Goal: Obtain resource: Download file/media

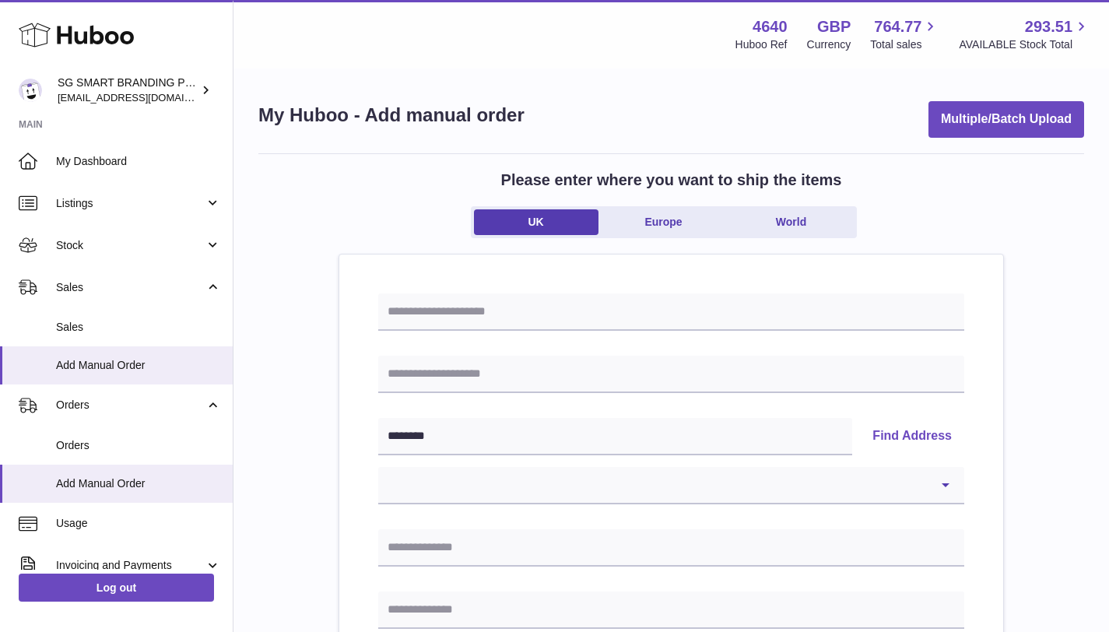
select select
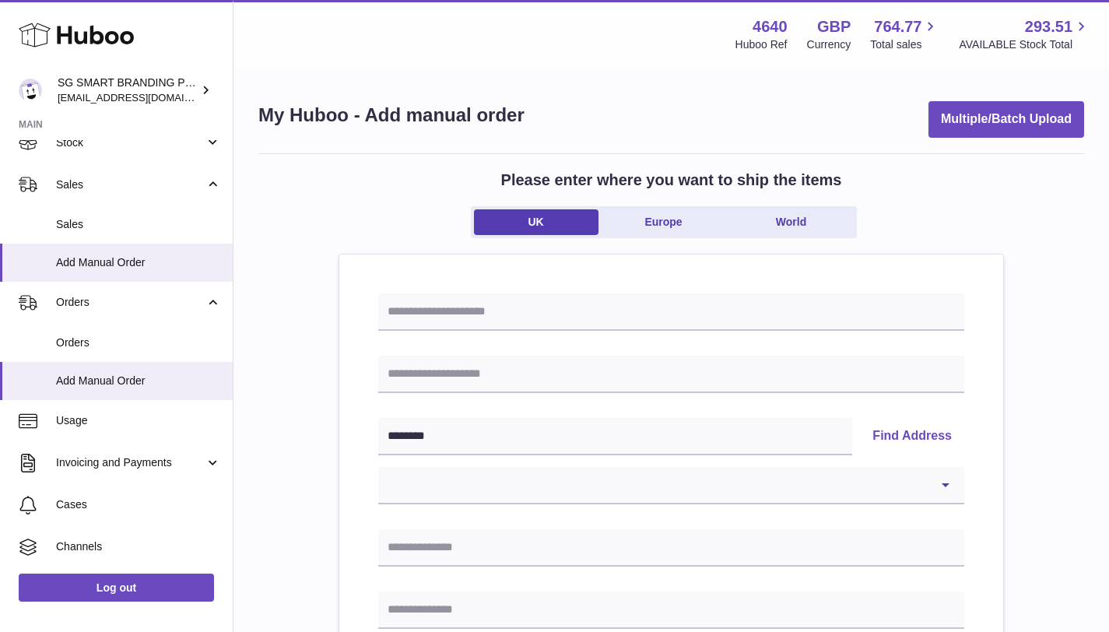
scroll to position [101, 0]
click at [141, 461] on span "Invoicing and Payments" at bounding box center [130, 464] width 149 height 15
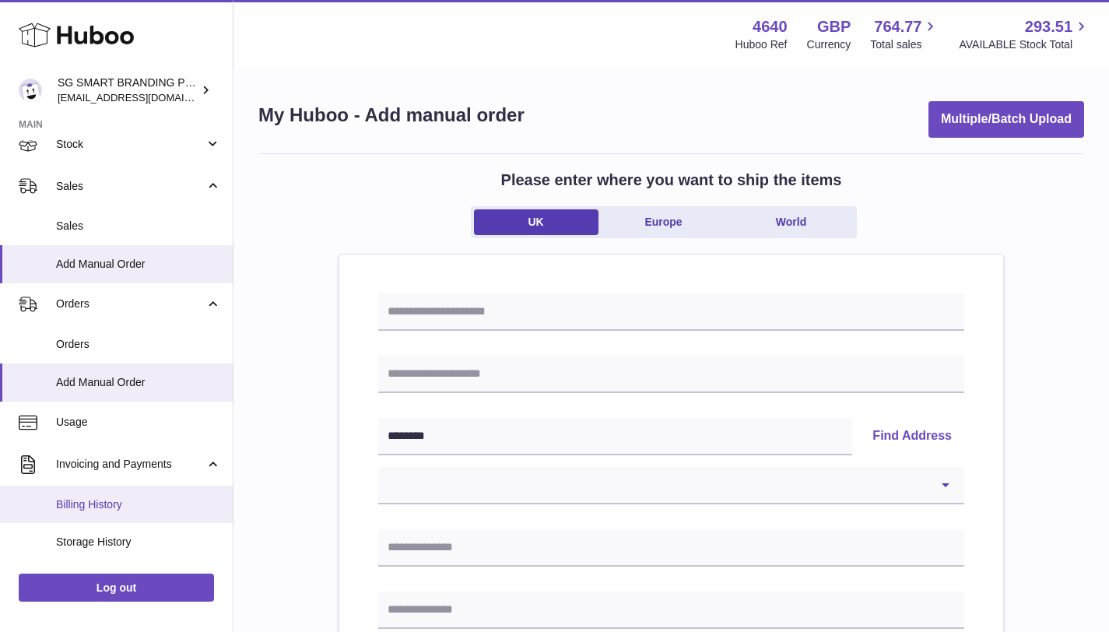
click at [95, 506] on span "Billing History" at bounding box center [138, 504] width 165 height 15
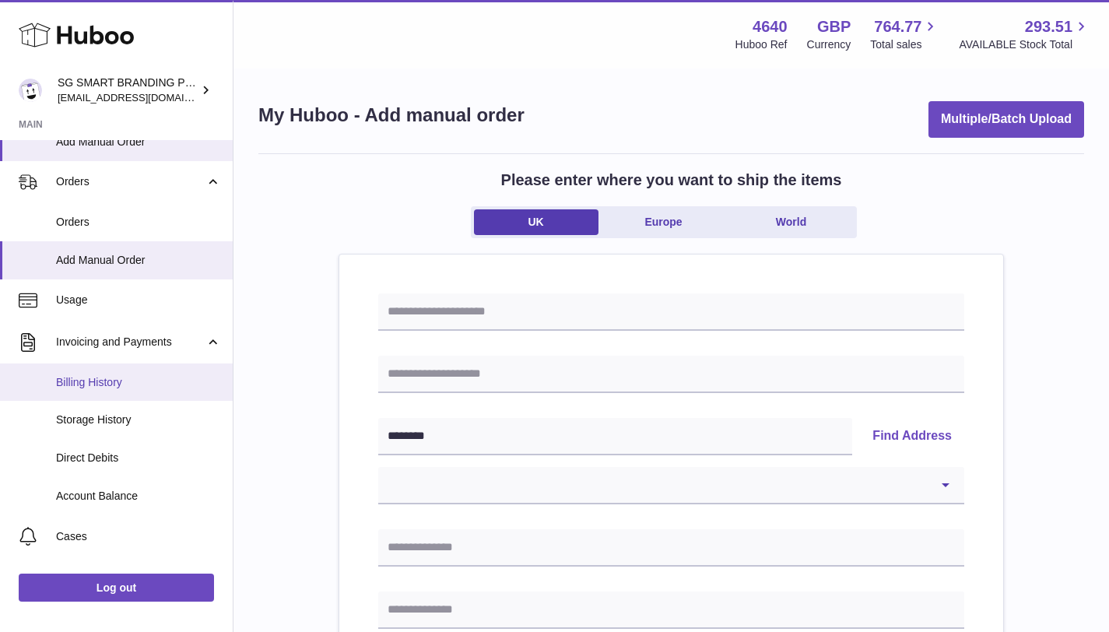
scroll to position [220, 0]
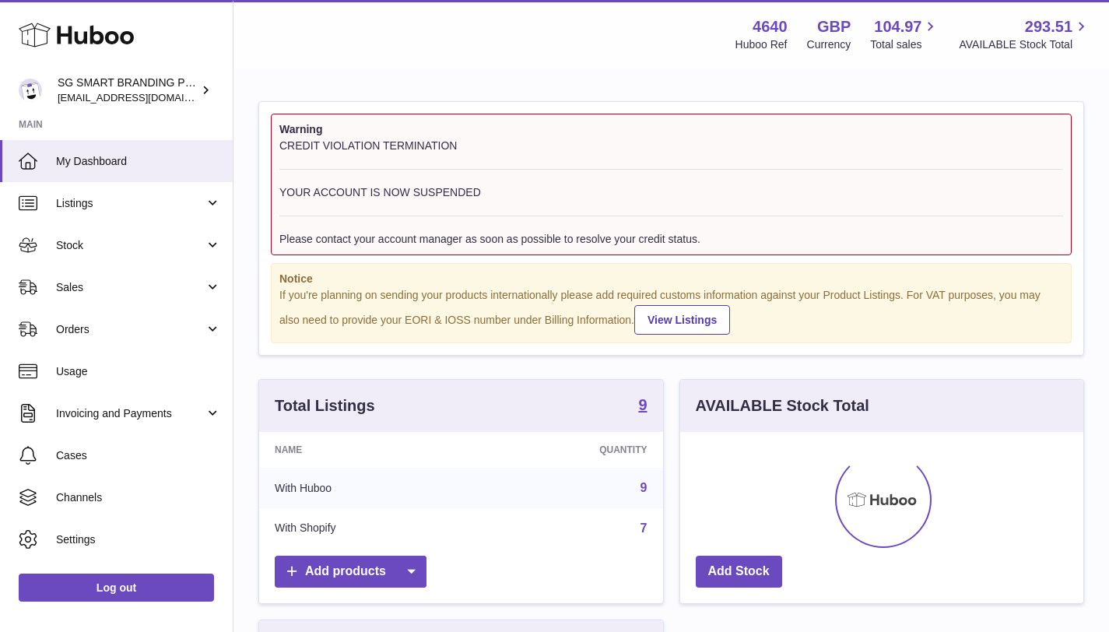
scroll to position [243, 403]
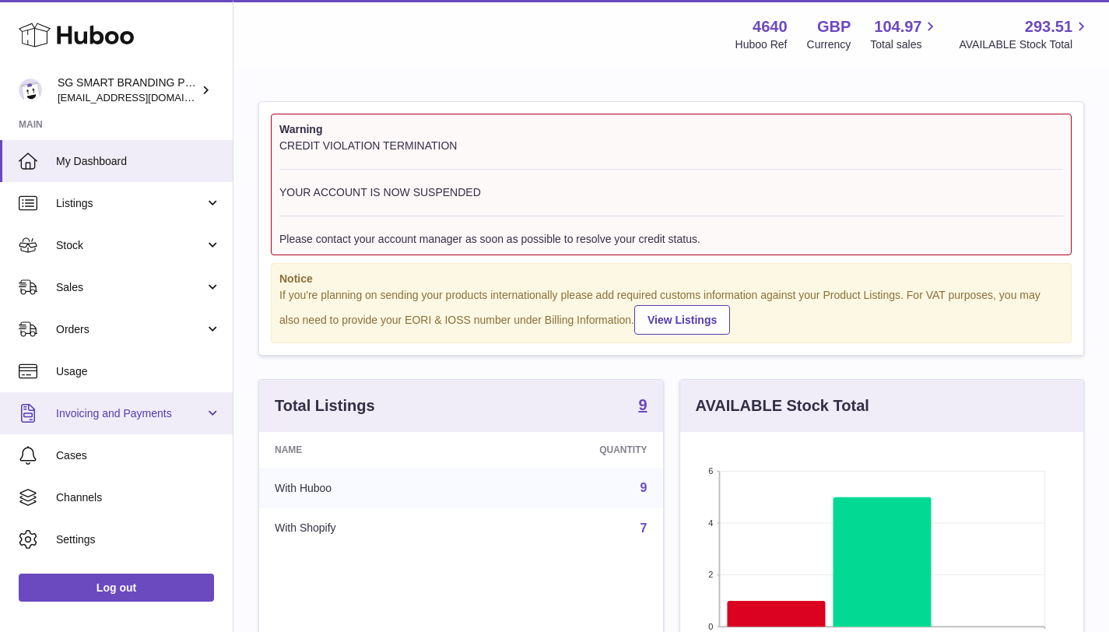
click at [153, 402] on link "Invoicing and Payments" at bounding box center [116, 413] width 233 height 42
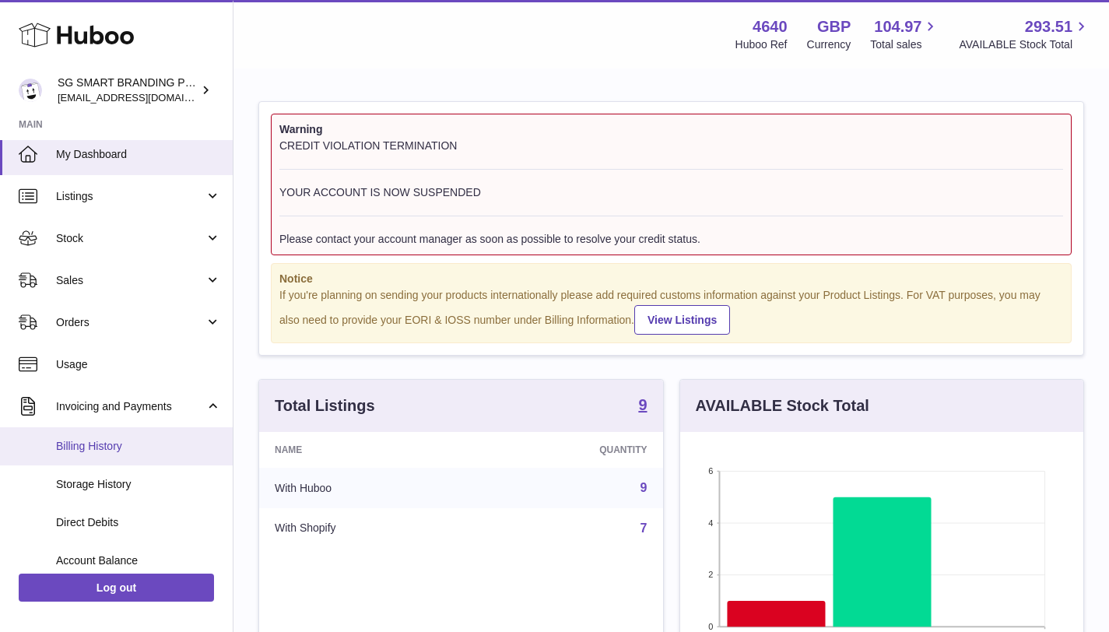
scroll to position [8, 0]
click at [112, 440] on span "Billing History" at bounding box center [138, 445] width 165 height 15
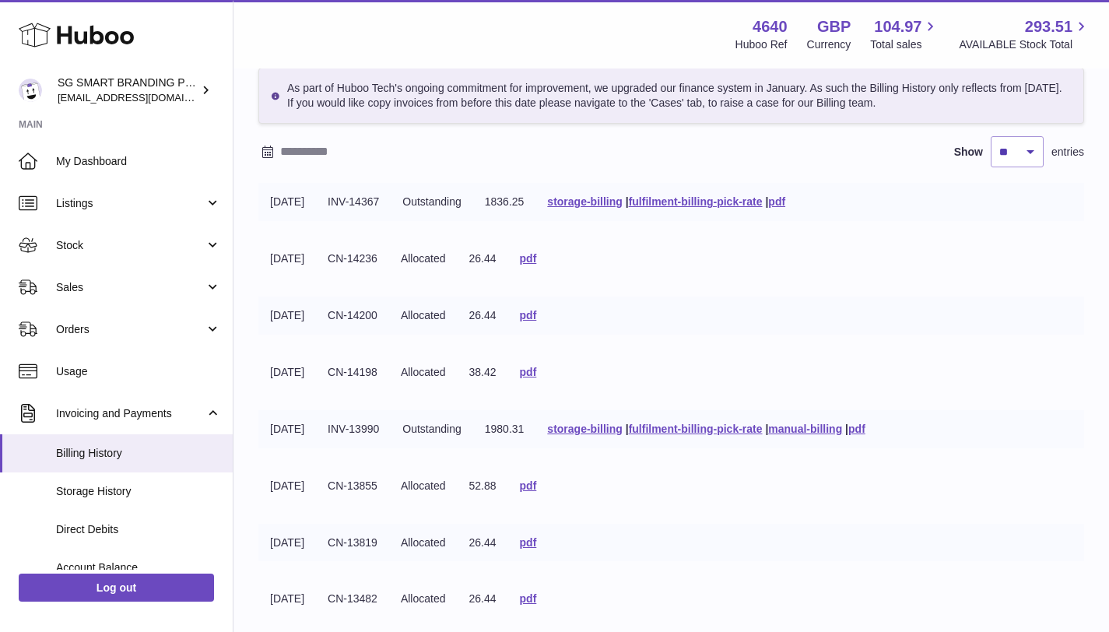
scroll to position [355, 0]
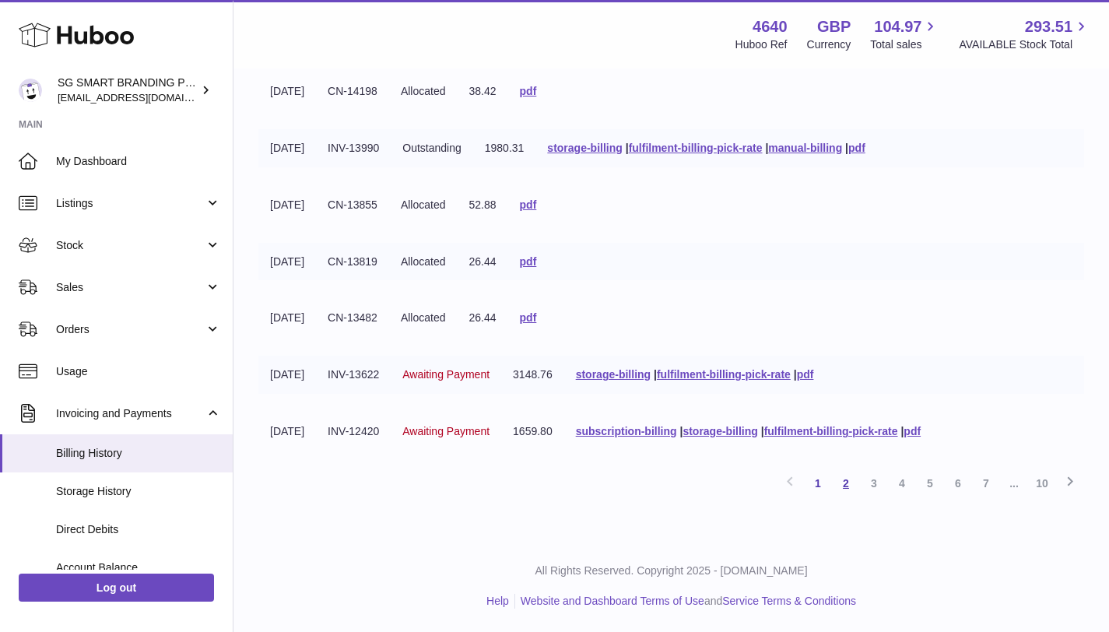
click at [837, 483] on link "2" at bounding box center [846, 483] width 28 height 28
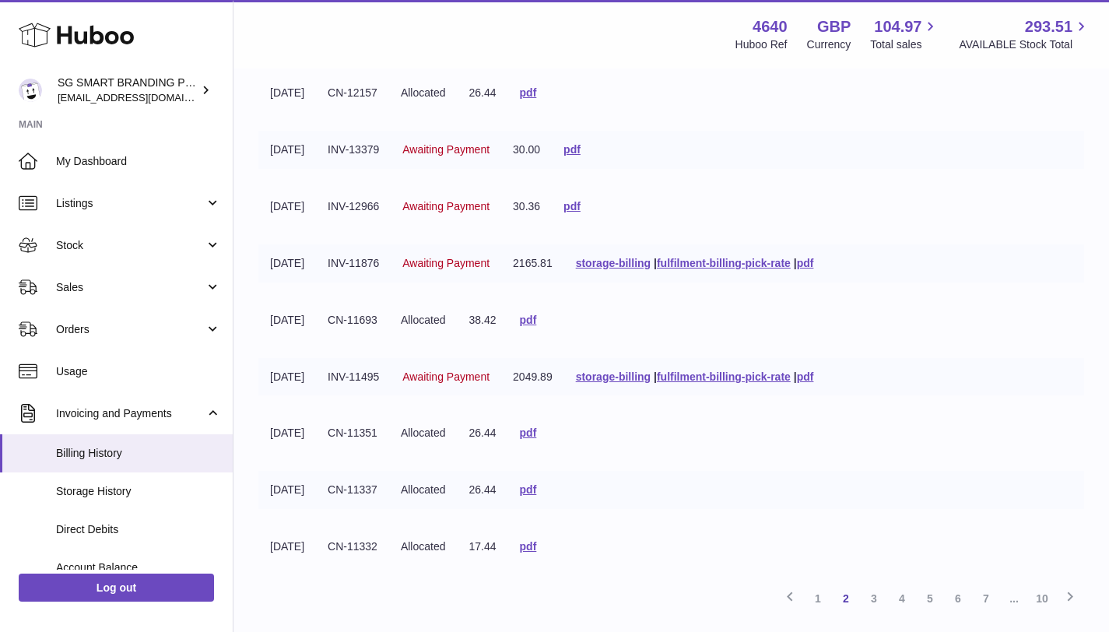
scroll to position [355, 0]
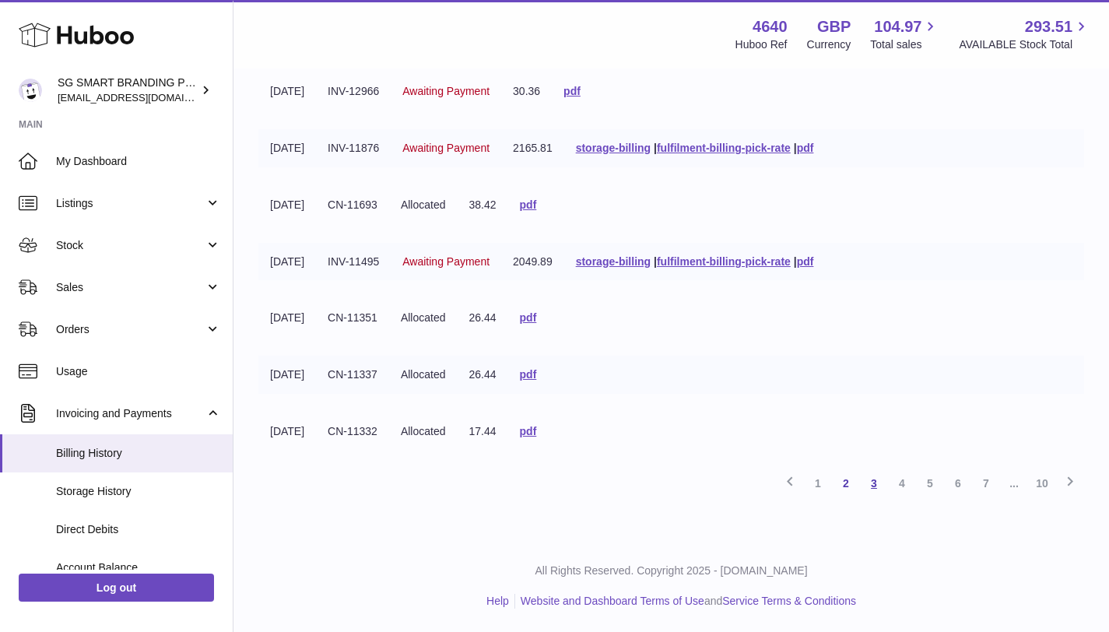
click at [871, 479] on link "3" at bounding box center [874, 483] width 28 height 28
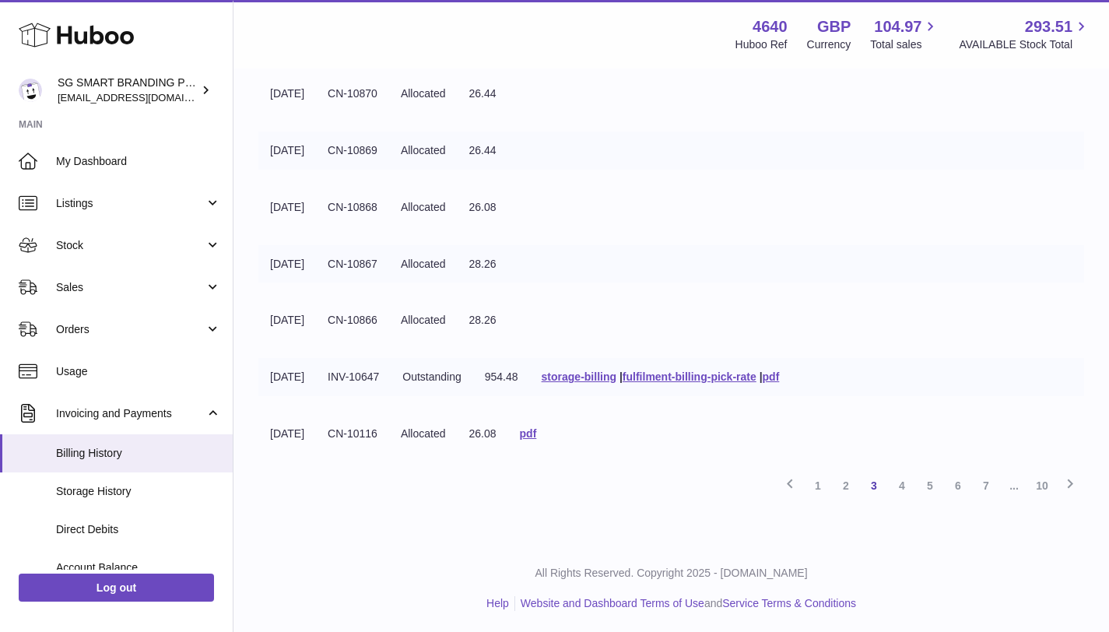
scroll to position [355, 0]
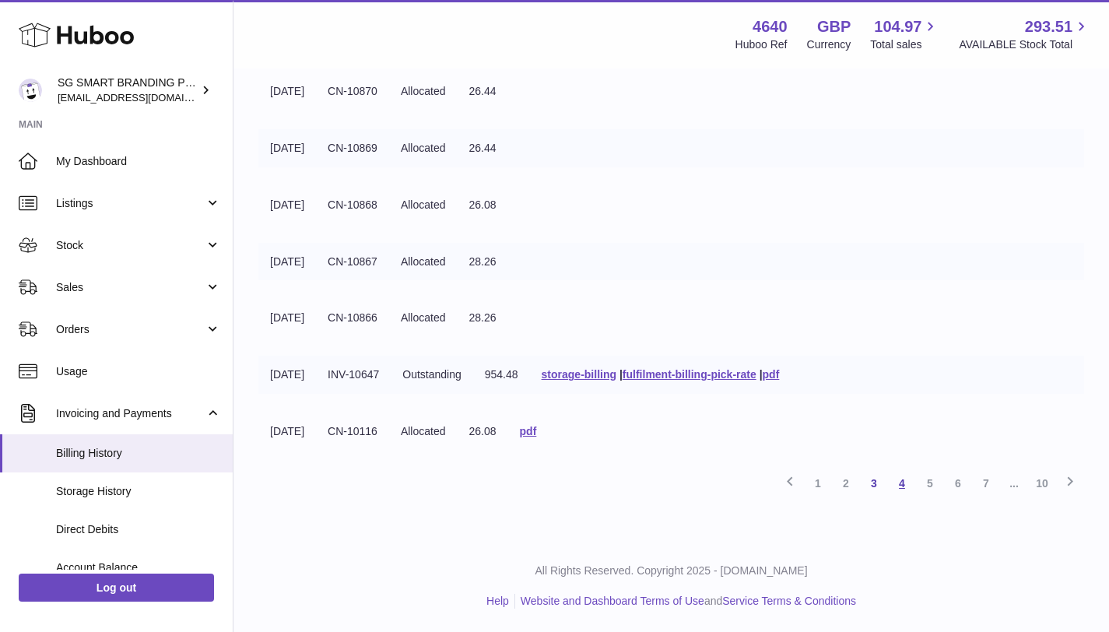
click at [900, 483] on link "4" at bounding box center [902, 483] width 28 height 28
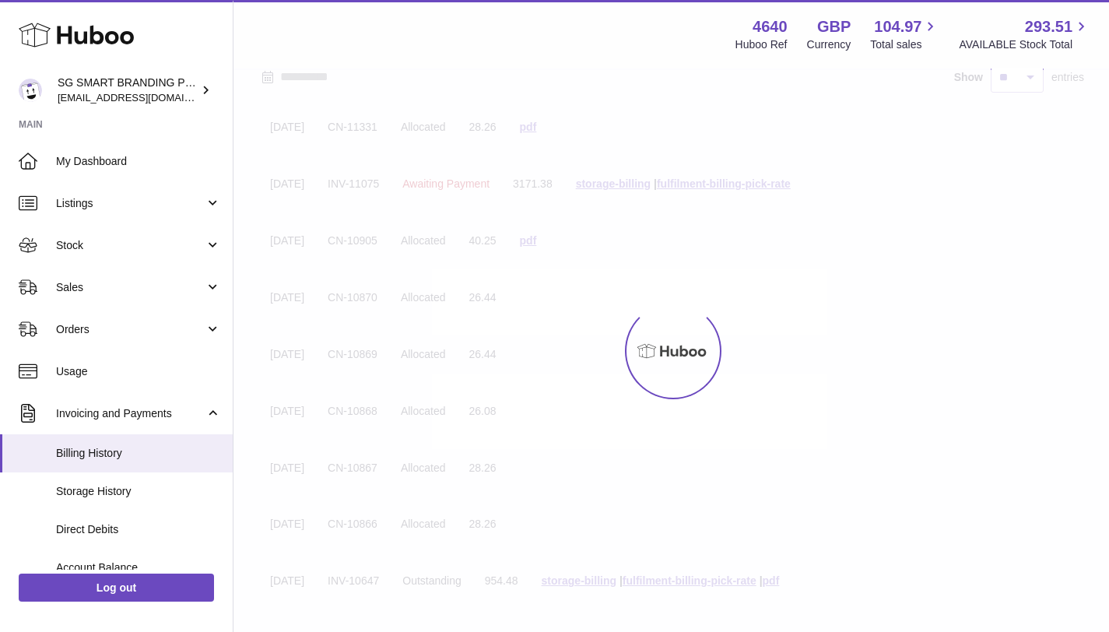
scroll to position [70, 0]
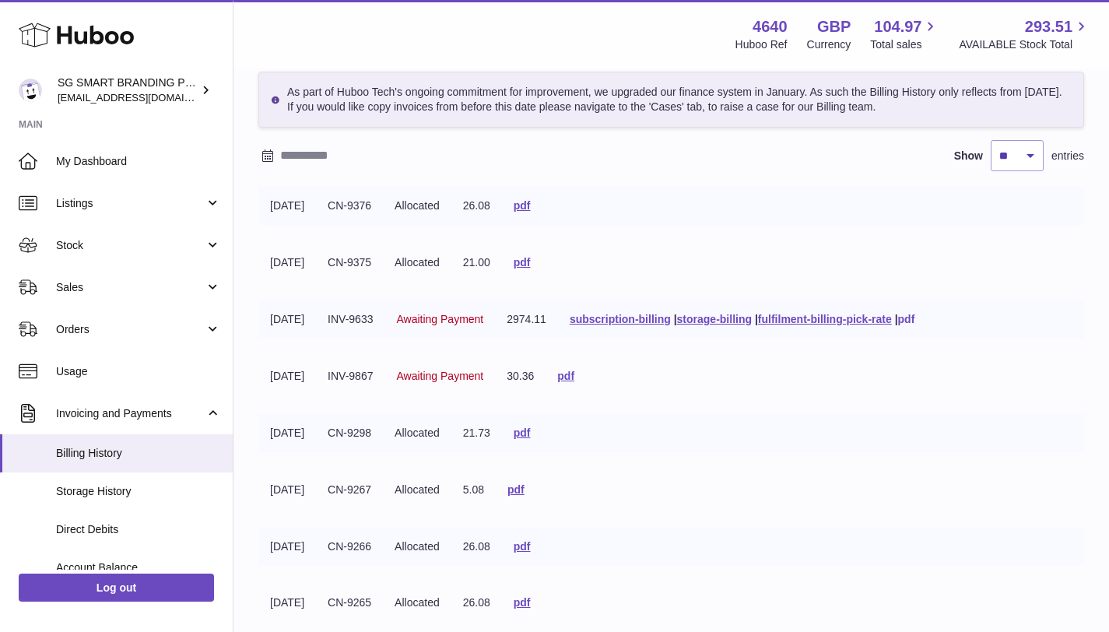
click at [915, 321] on link "pdf" at bounding box center [906, 319] width 17 height 12
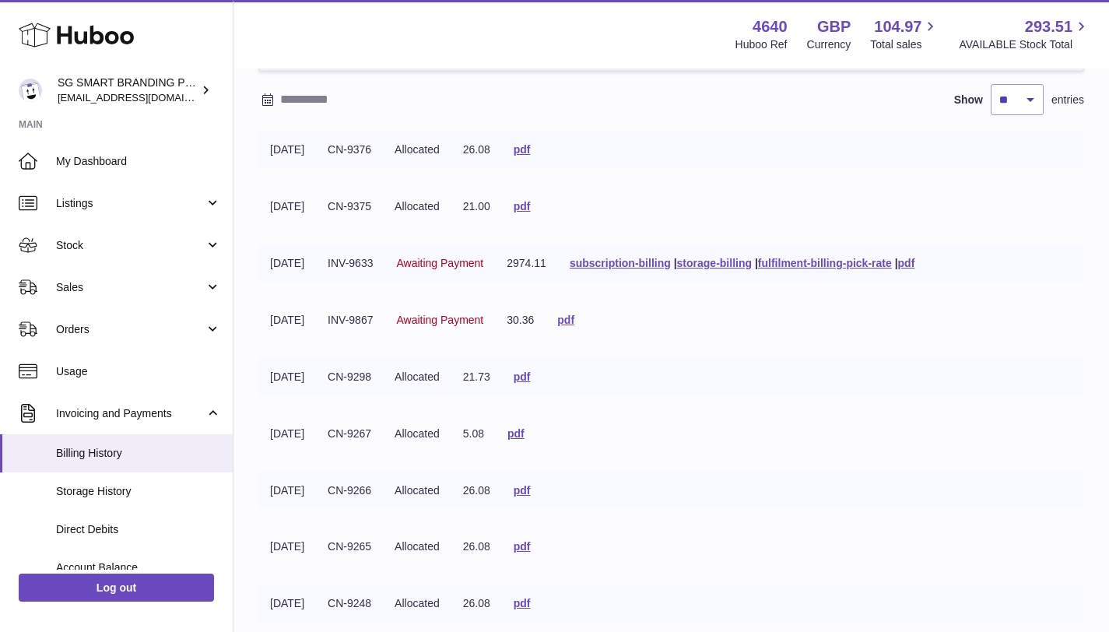
scroll to position [355, 0]
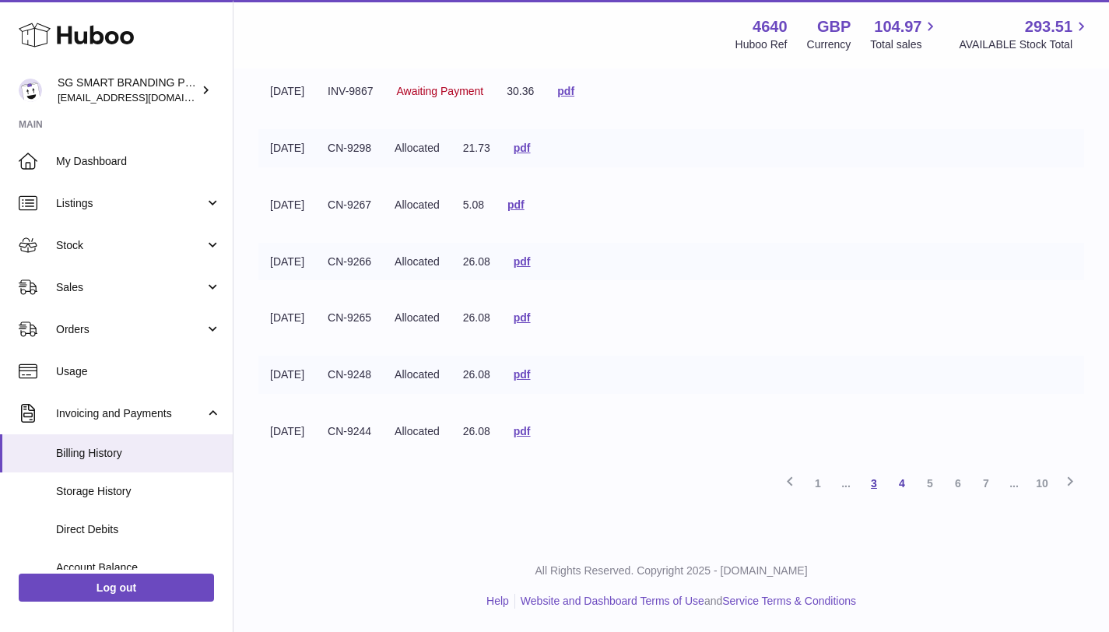
click at [880, 484] on link "3" at bounding box center [874, 483] width 28 height 28
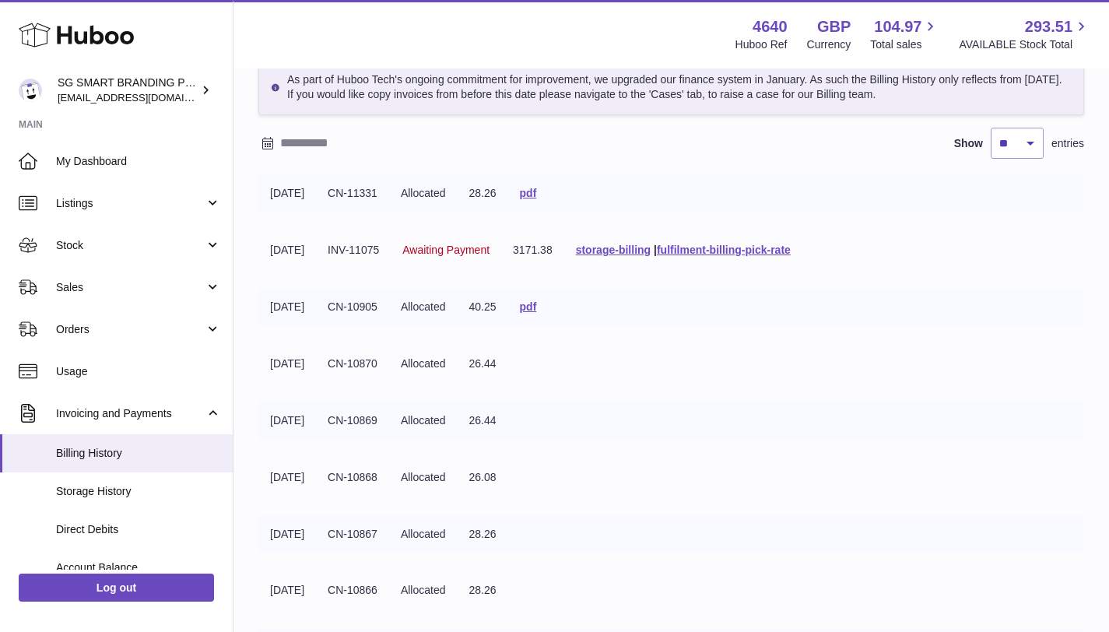
scroll to position [355, 0]
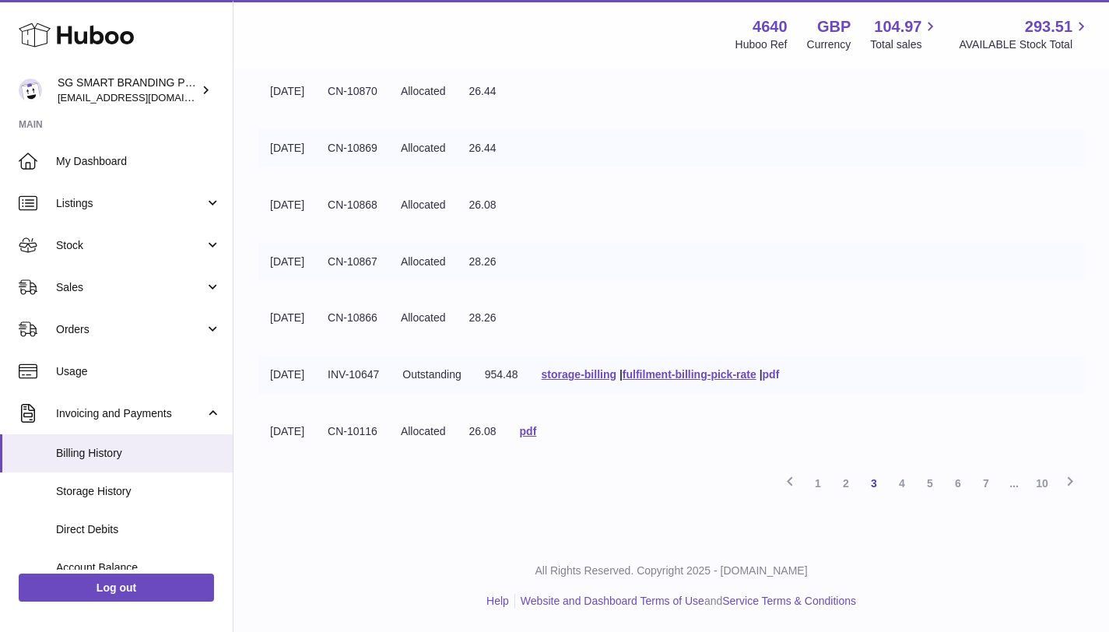
click at [780, 375] on link "pdf" at bounding box center [771, 374] width 17 height 12
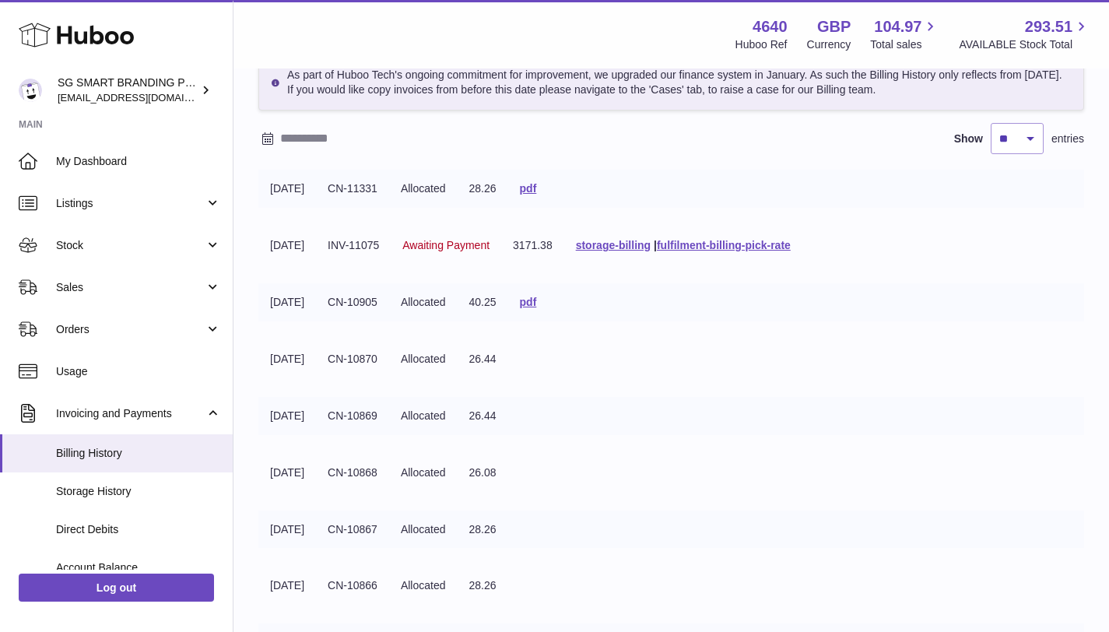
scroll to position [86, 0]
drag, startPoint x: 399, startPoint y: 242, endPoint x: 350, endPoint y: 243, distance: 49.0
click at [350, 243] on td "INV-11075" at bounding box center [353, 246] width 75 height 38
copy td "INV-11075"
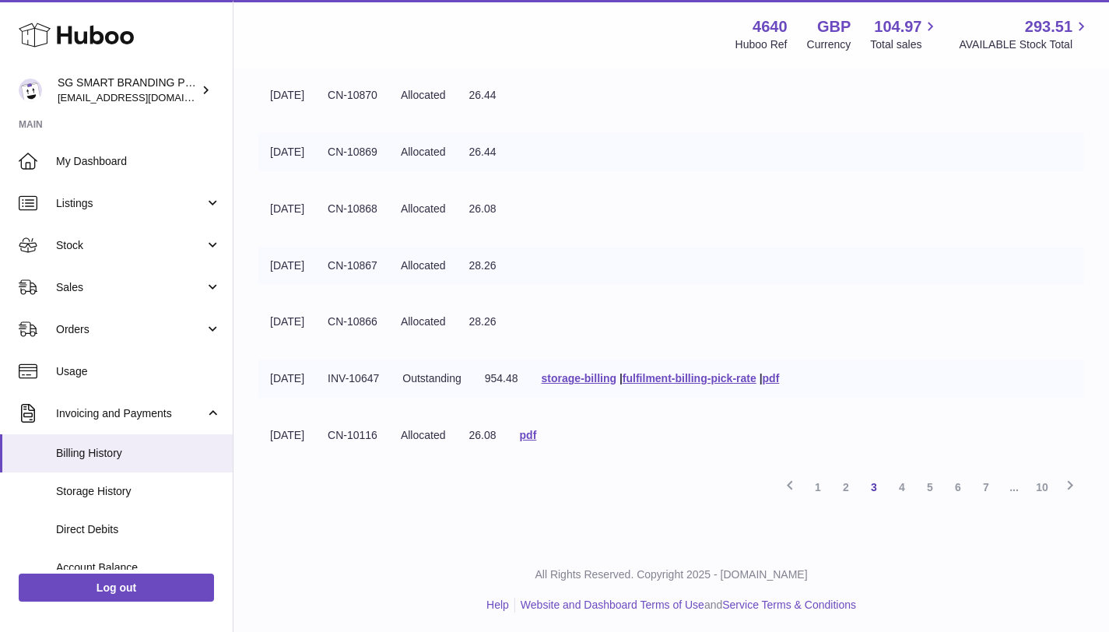
scroll to position [355, 0]
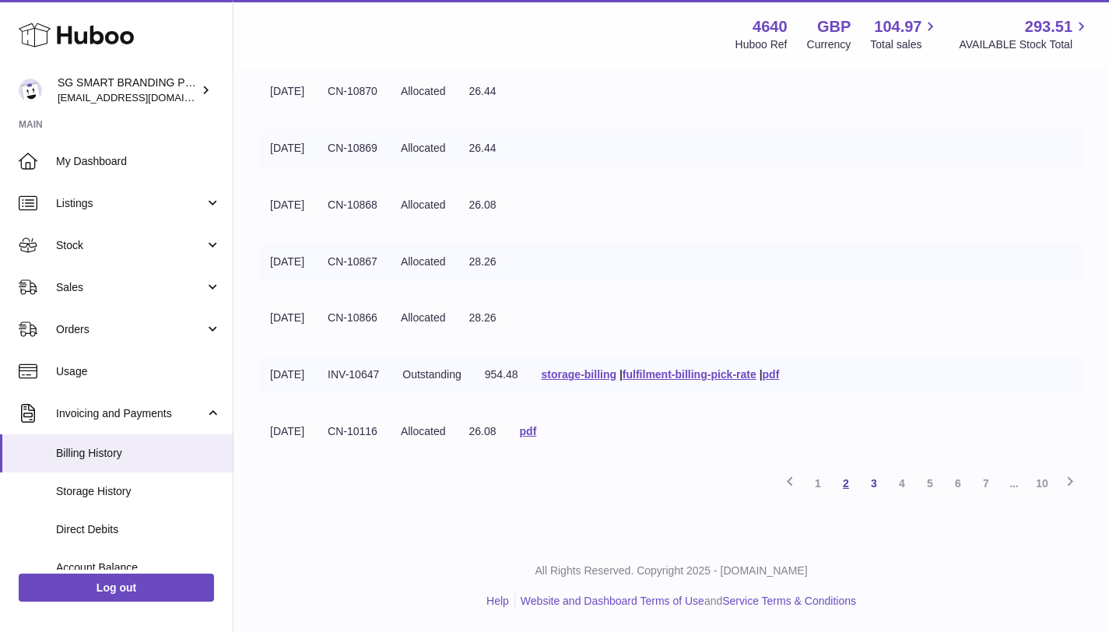
click at [845, 485] on link "2" at bounding box center [846, 483] width 28 height 28
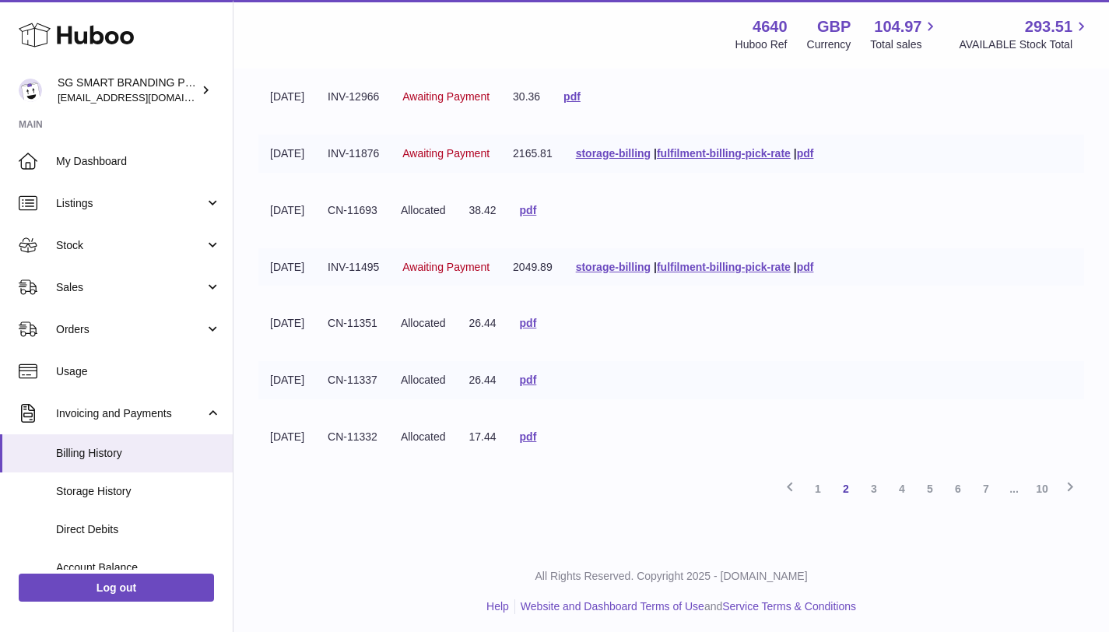
scroll to position [349, 0]
click at [814, 271] on link "pdf" at bounding box center [805, 268] width 17 height 12
click at [634, 270] on link "storage-billing" at bounding box center [613, 268] width 75 height 12
click at [720, 275] on td "storage-billing | fulfilment-billing-pick-rate | pdf" at bounding box center [695, 268] width 262 height 38
click at [718, 269] on link "fulfilment-billing-pick-rate" at bounding box center [724, 268] width 134 height 12
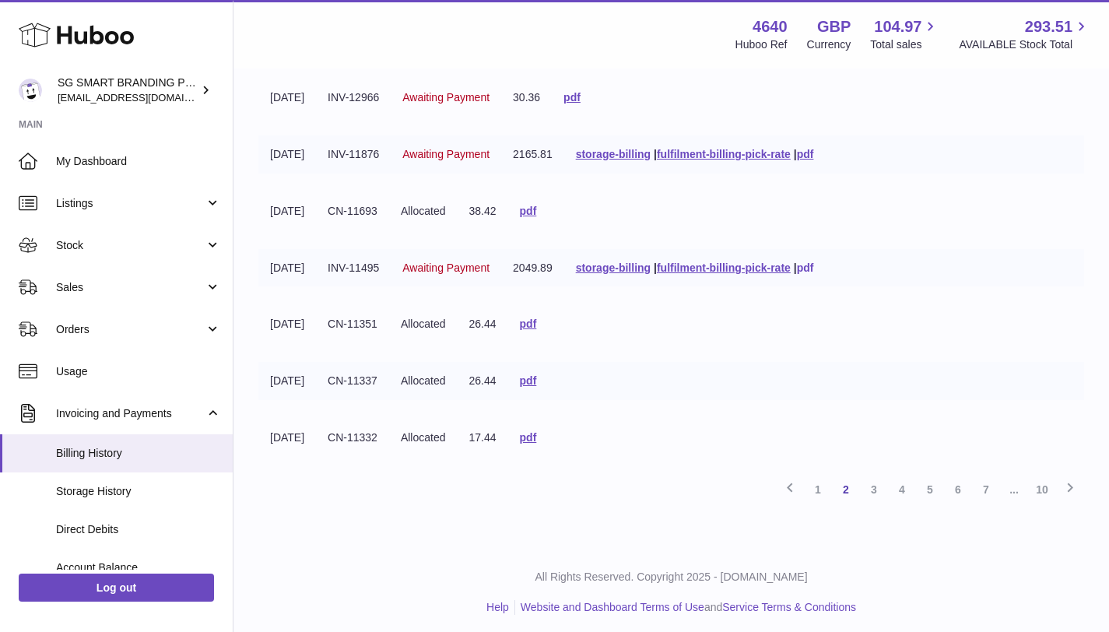
click at [814, 269] on link "pdf" at bounding box center [805, 268] width 17 height 12
click at [907, 483] on link "4" at bounding box center [902, 490] width 28 height 28
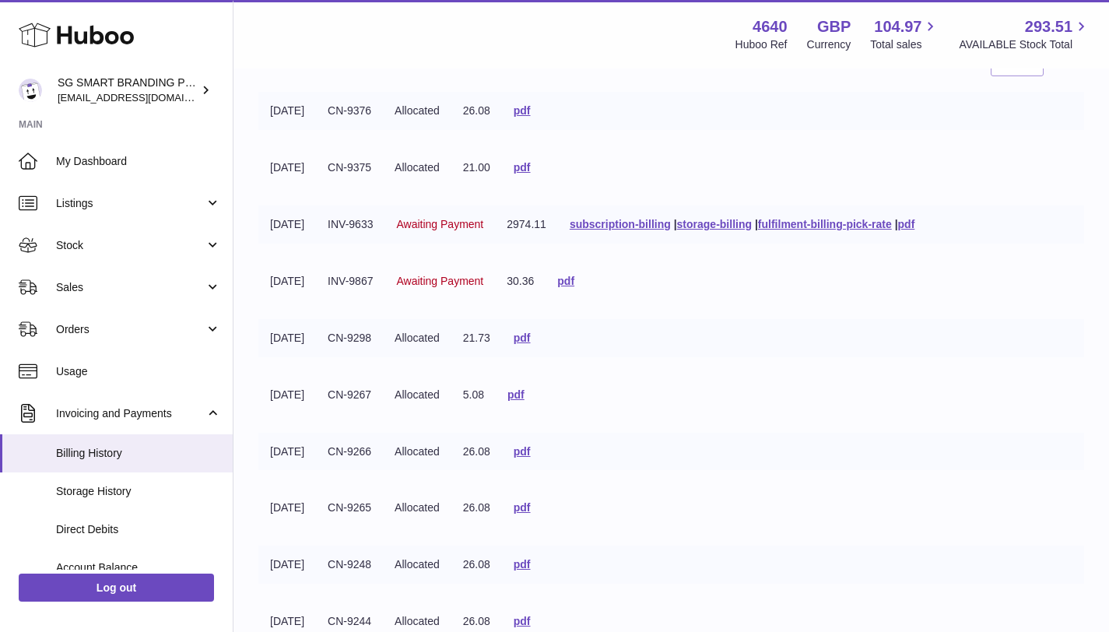
scroll to position [355, 0]
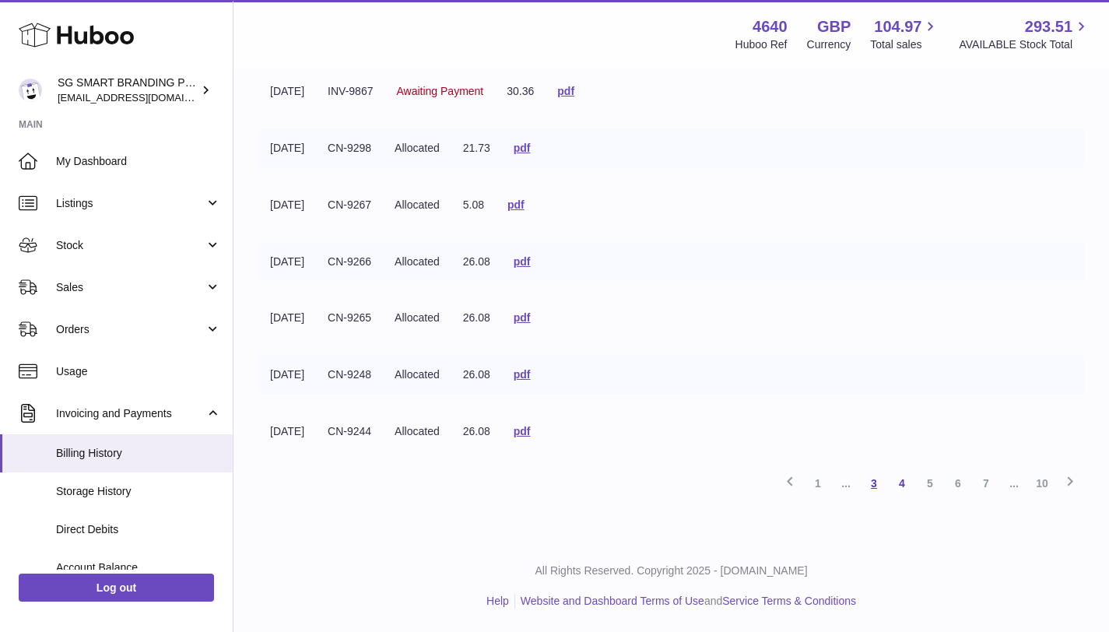
click at [873, 481] on link "3" at bounding box center [874, 483] width 28 height 28
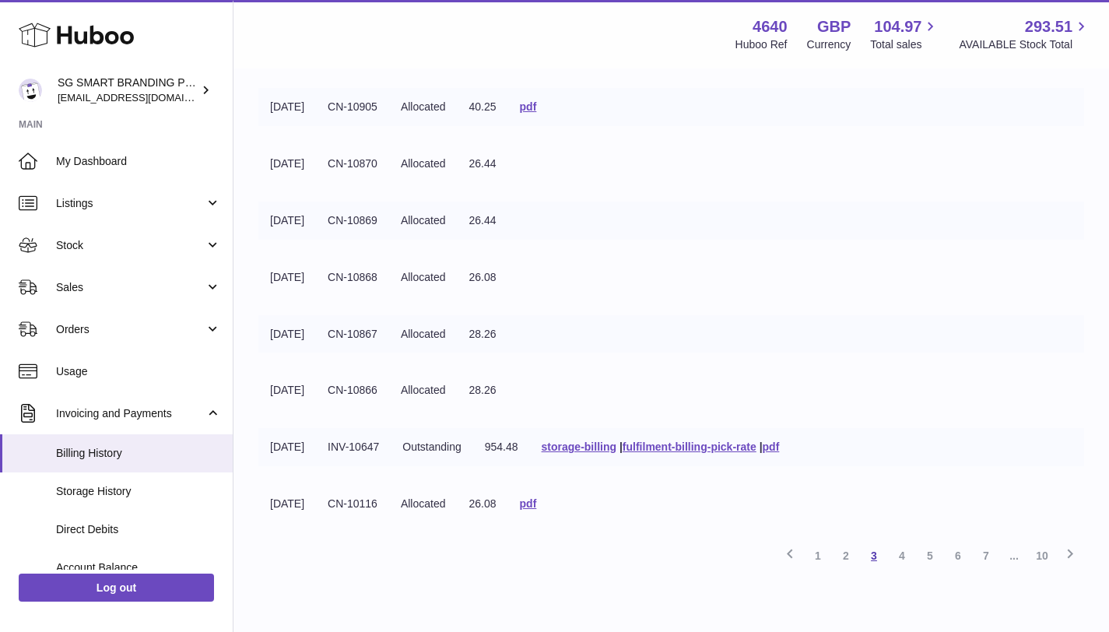
scroll to position [281, 0]
click at [780, 447] on link "pdf" at bounding box center [771, 448] width 17 height 12
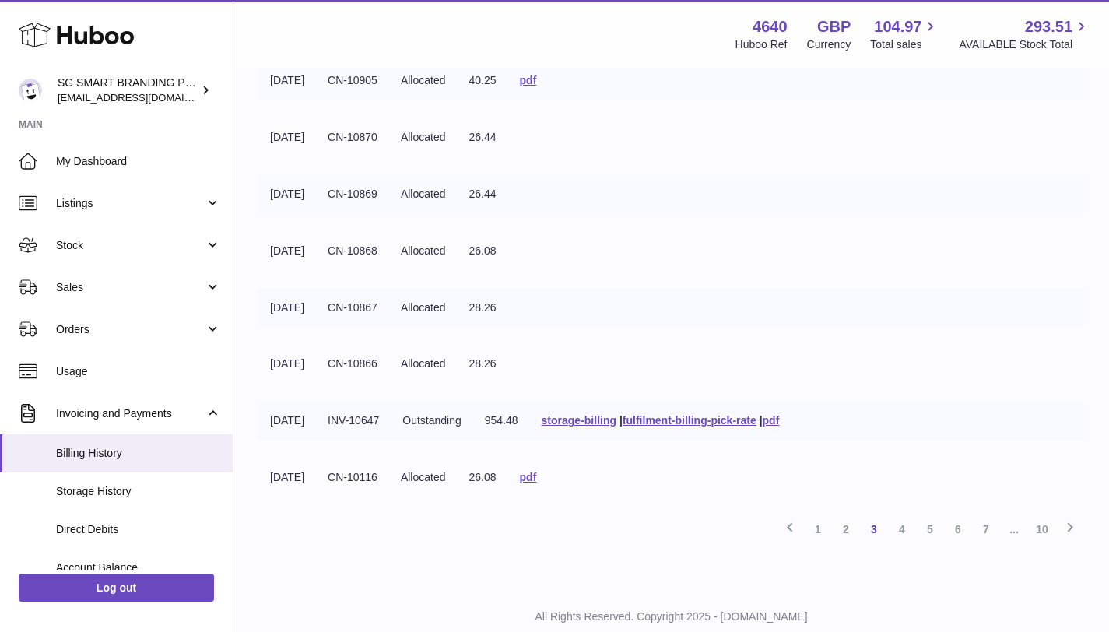
scroll to position [355, 0]
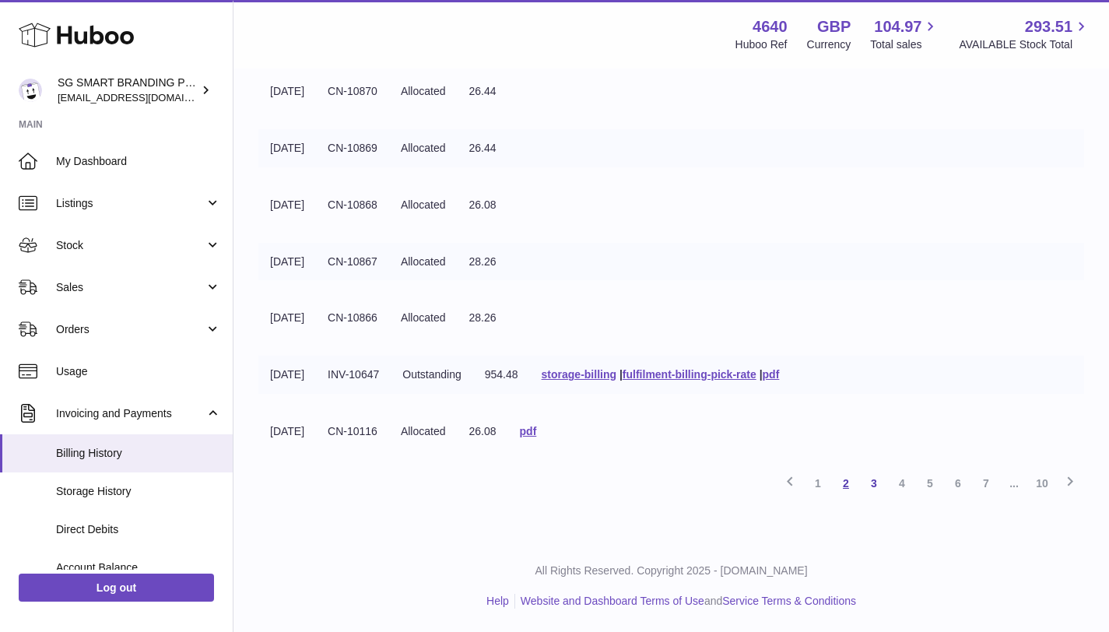
click at [848, 484] on link "2" at bounding box center [846, 483] width 28 height 28
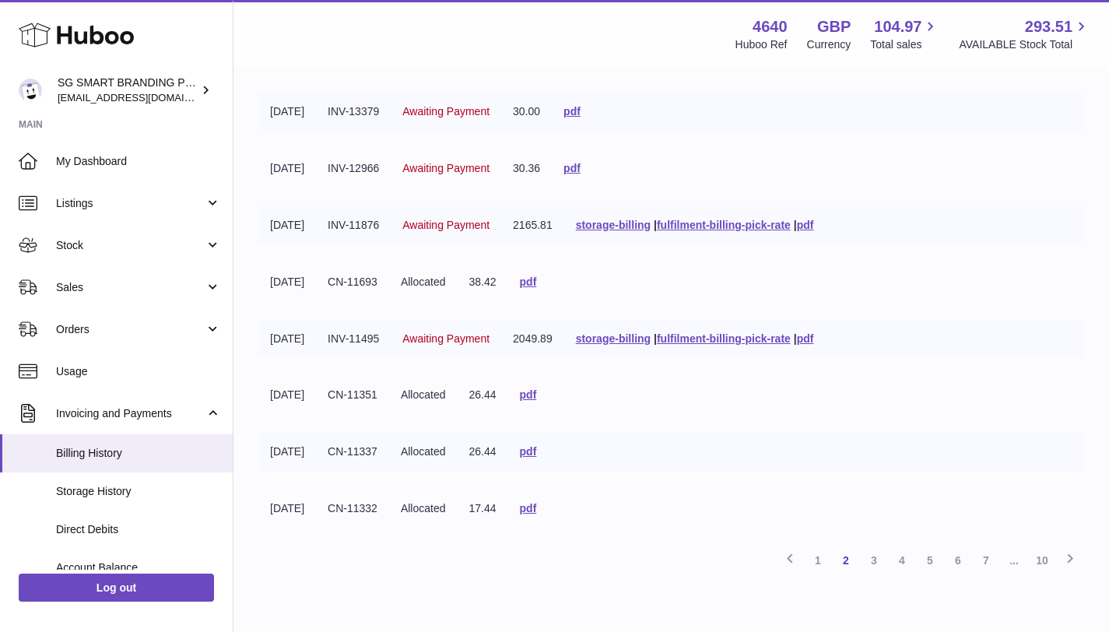
scroll to position [276, 0]
click at [814, 226] on link "pdf" at bounding box center [805, 226] width 17 height 12
click at [814, 228] on link "pdf" at bounding box center [805, 226] width 17 height 12
click at [814, 227] on link "pdf" at bounding box center [805, 226] width 17 height 12
click at [814, 344] on link "pdf" at bounding box center [805, 340] width 17 height 12
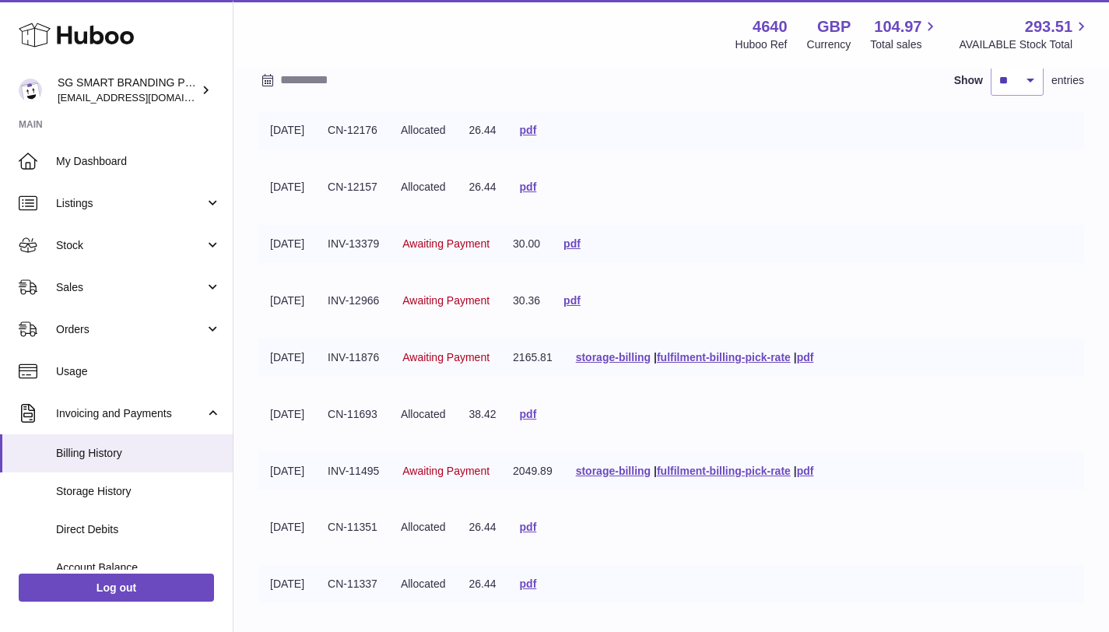
scroll to position [355, 0]
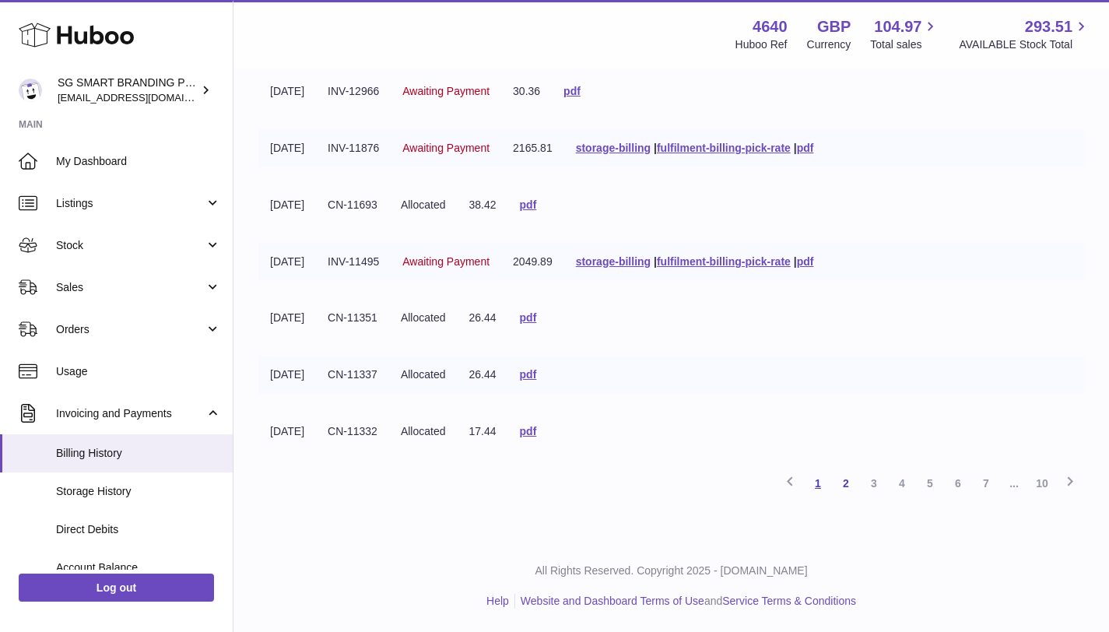
click at [825, 488] on link "1" at bounding box center [818, 483] width 28 height 28
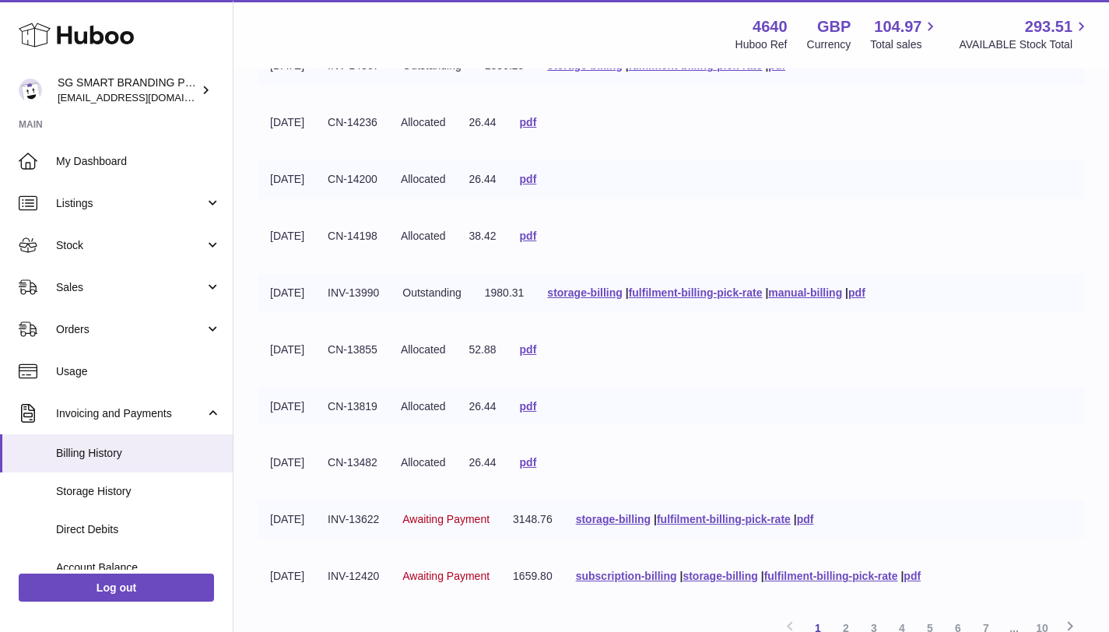
scroll to position [355, 0]
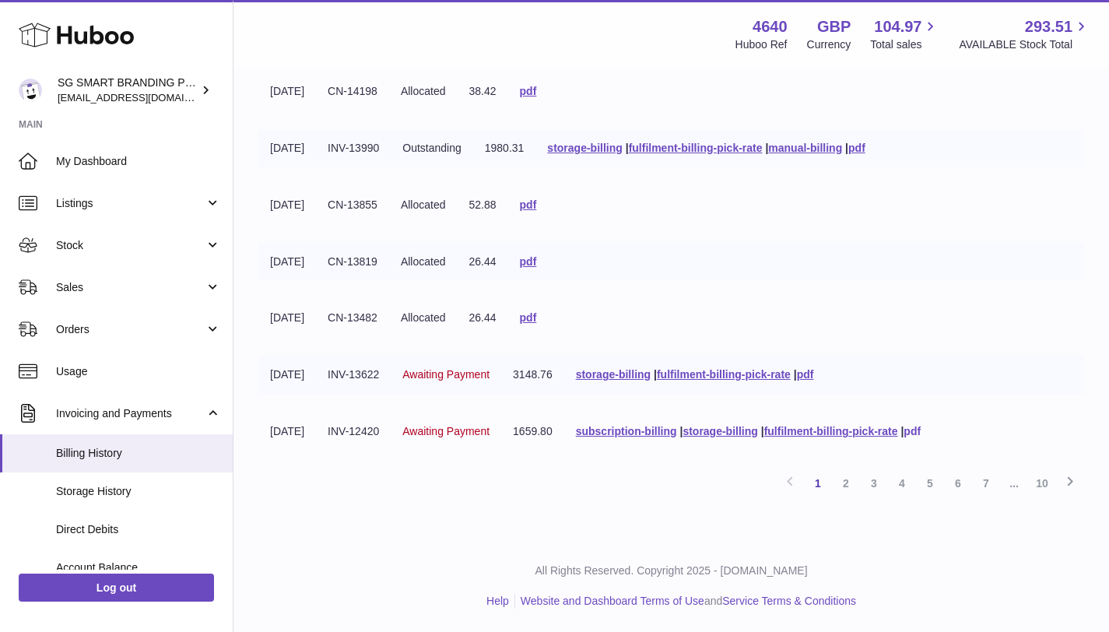
click at [921, 431] on link "pdf" at bounding box center [912, 431] width 17 height 12
click at [848, 490] on link "2" at bounding box center [846, 483] width 28 height 28
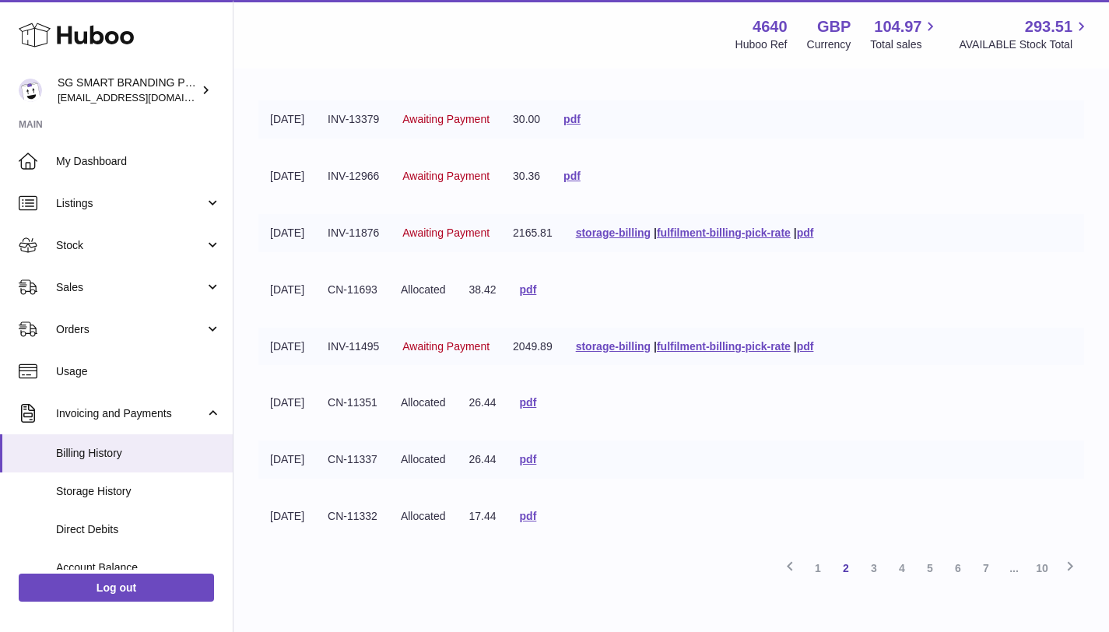
scroll to position [355, 0]
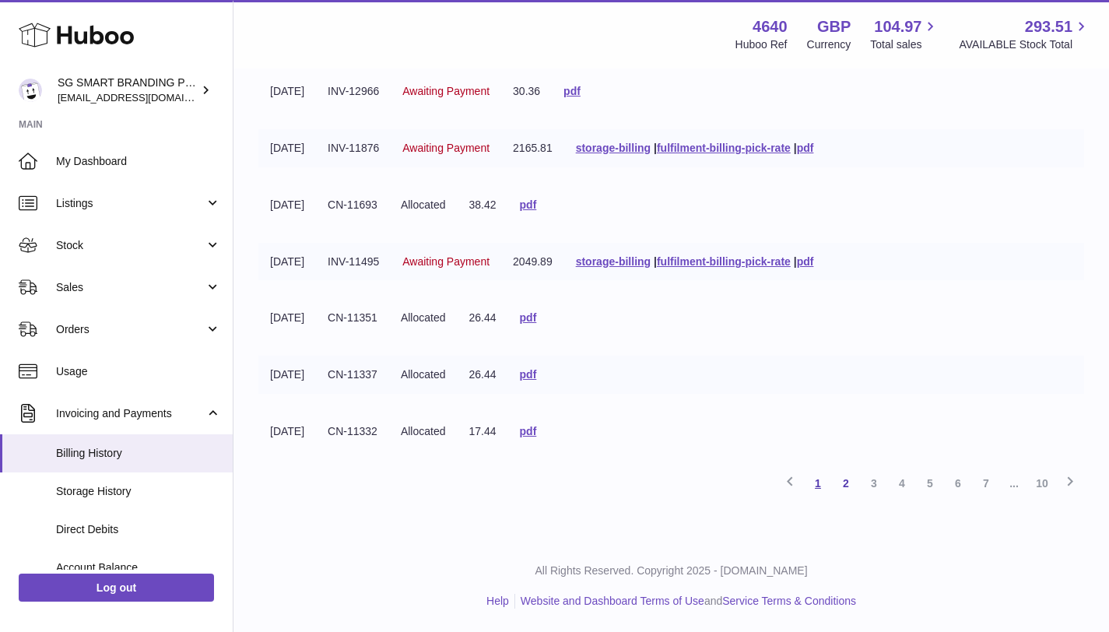
click at [818, 479] on link "1" at bounding box center [818, 483] width 28 height 28
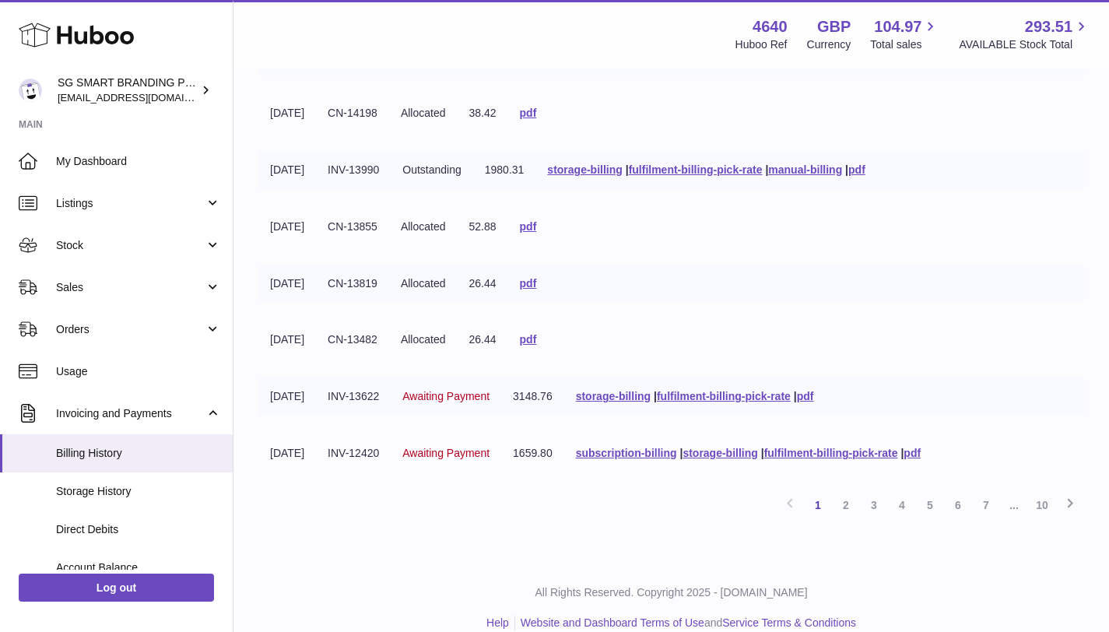
scroll to position [350, 0]
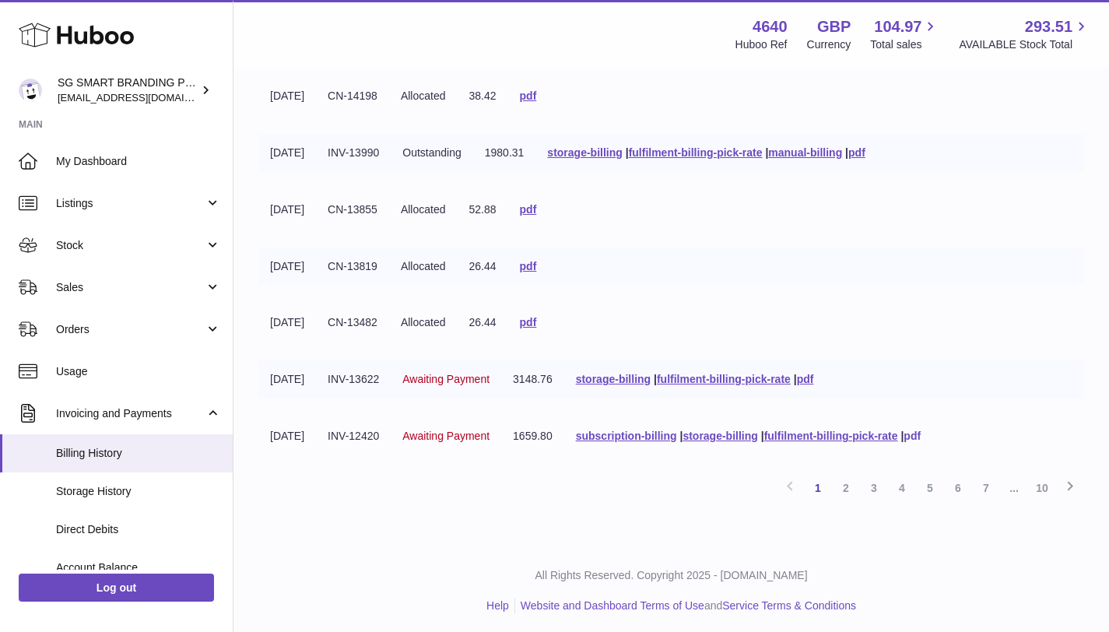
click at [921, 437] on link "pdf" at bounding box center [912, 436] width 17 height 12
click at [814, 377] on link "pdf" at bounding box center [805, 379] width 17 height 12
click at [723, 379] on link "fulfilment-billing-pick-rate" at bounding box center [724, 379] width 134 height 12
click at [814, 377] on link "pdf" at bounding box center [805, 379] width 17 height 12
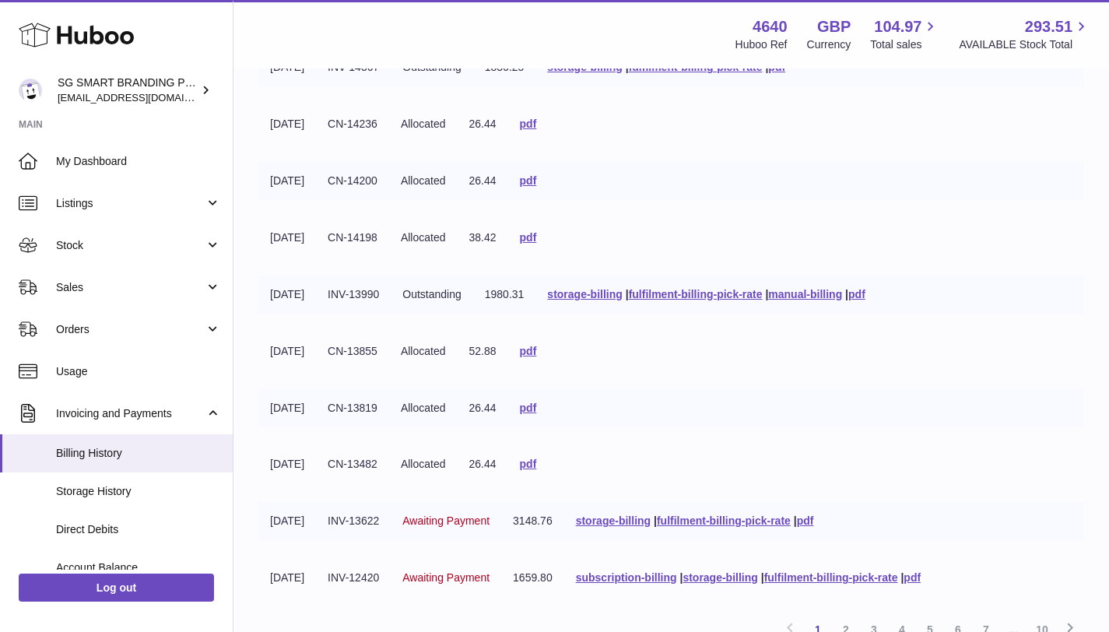
scroll to position [177, 0]
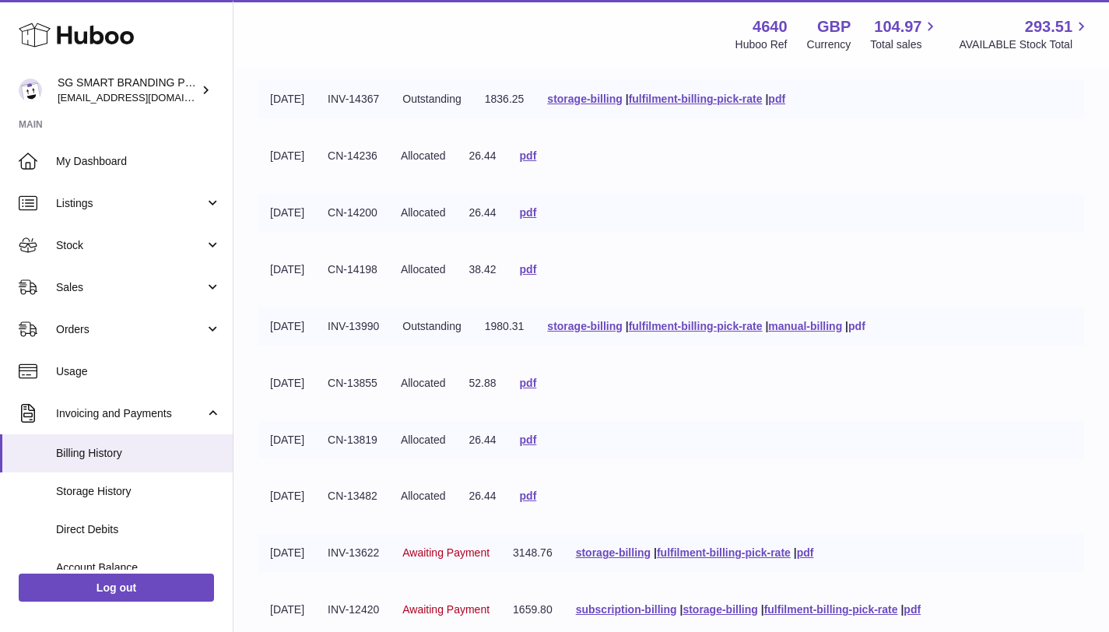
click at [866, 328] on link "pdf" at bounding box center [856, 326] width 17 height 12
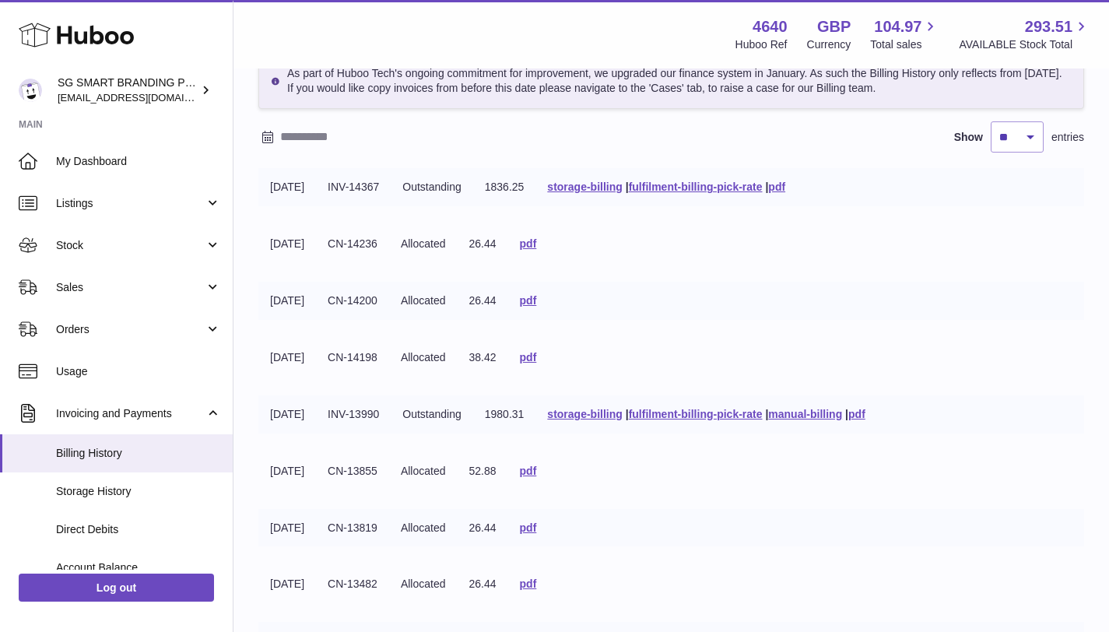
scroll to position [45, 0]
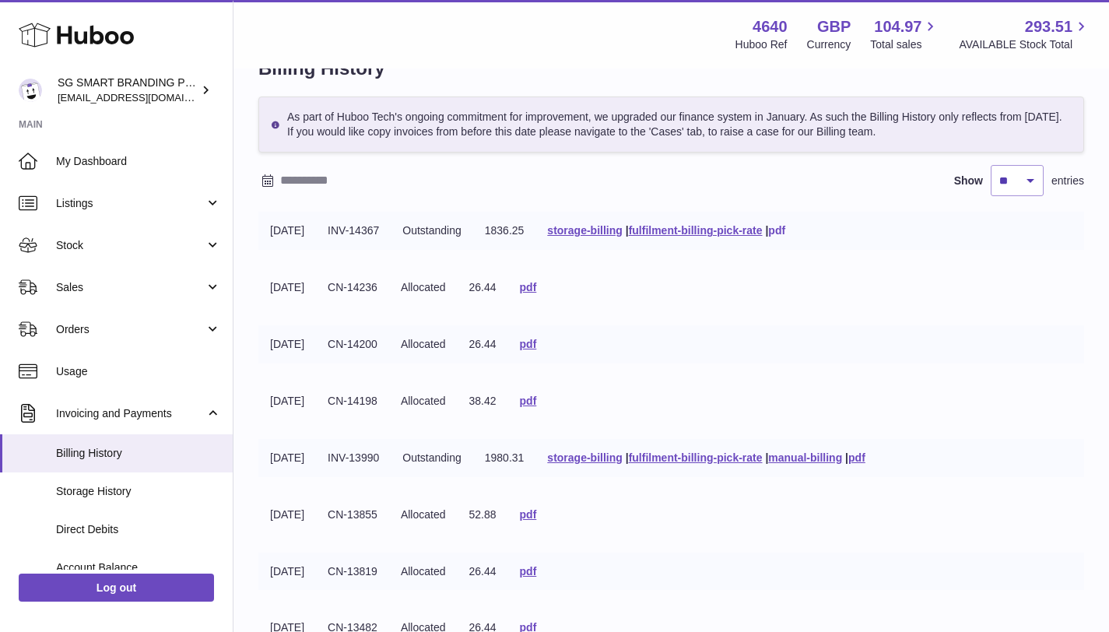
click at [785, 230] on link "pdf" at bounding box center [776, 230] width 17 height 12
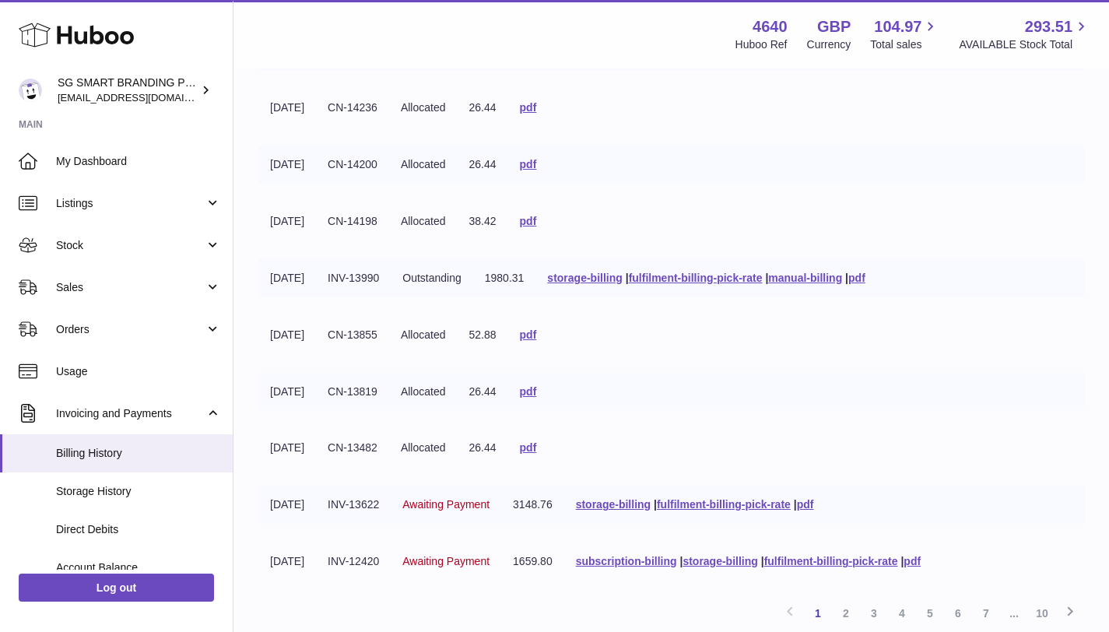
scroll to position [0, 0]
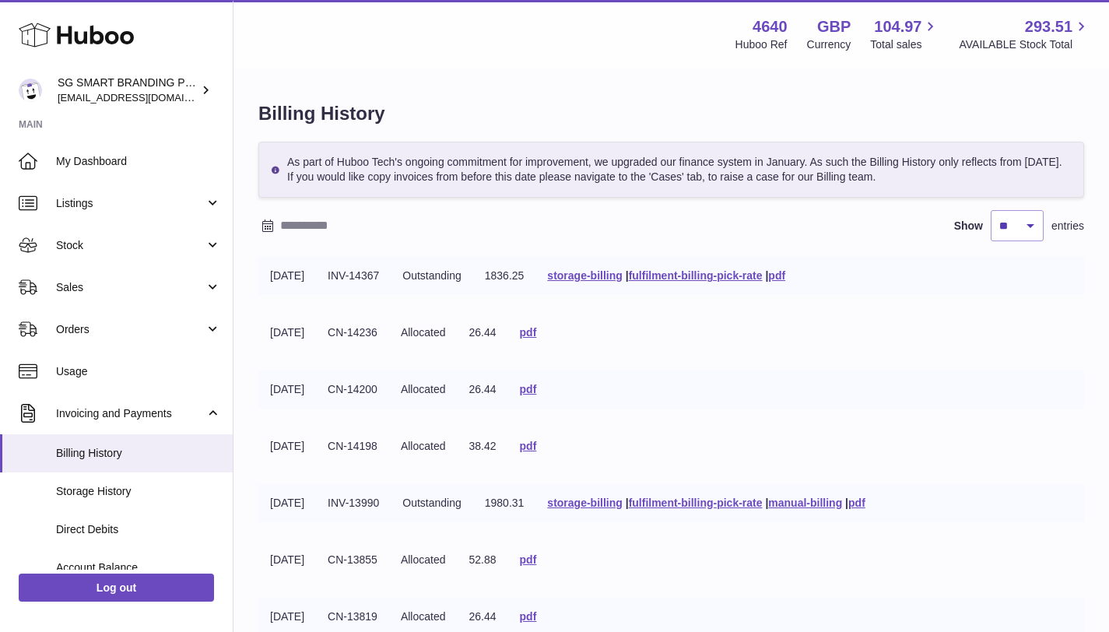
click at [797, 283] on td "storage-billing | fulfilment-billing-pick-rate | pdf" at bounding box center [667, 276] width 262 height 38
click at [785, 276] on link "pdf" at bounding box center [776, 275] width 17 height 12
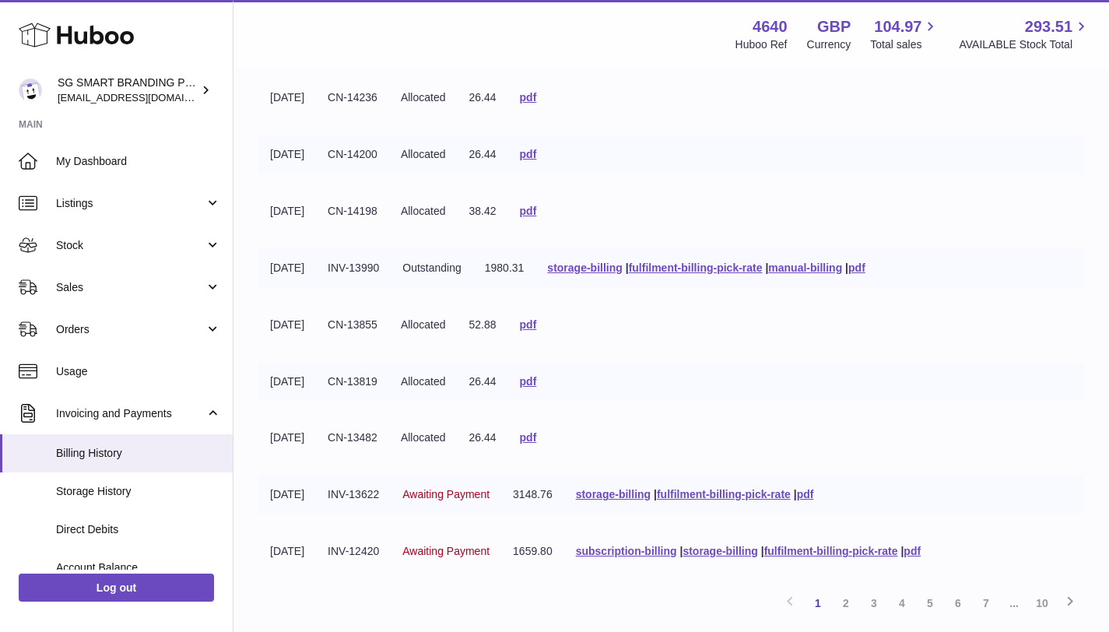
scroll to position [306, 0]
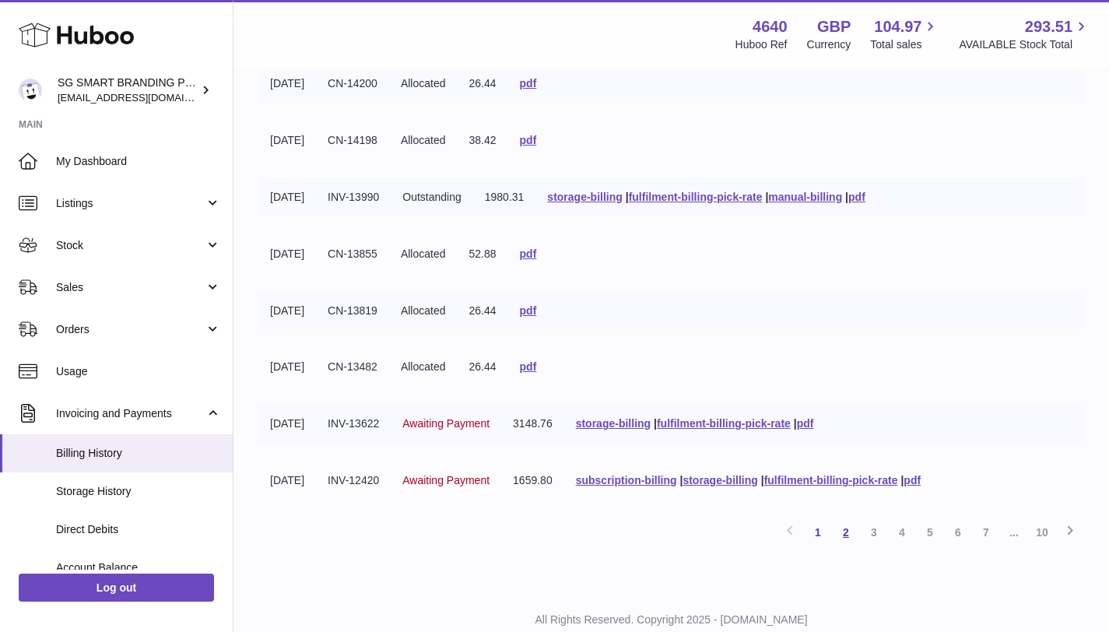
click at [844, 534] on link "2" at bounding box center [846, 532] width 28 height 28
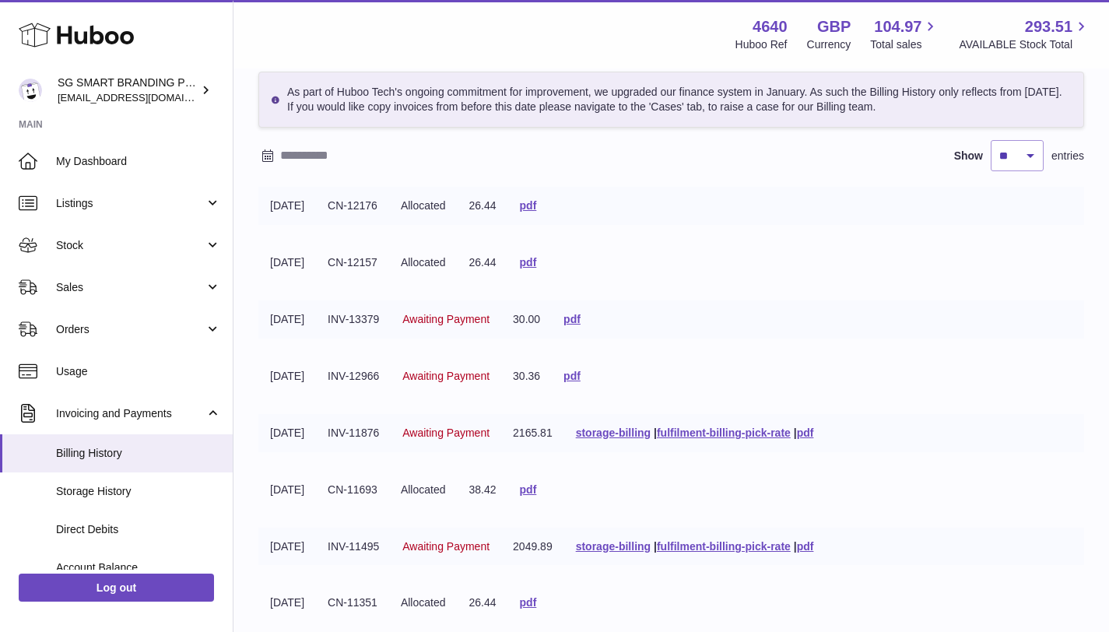
scroll to position [355, 0]
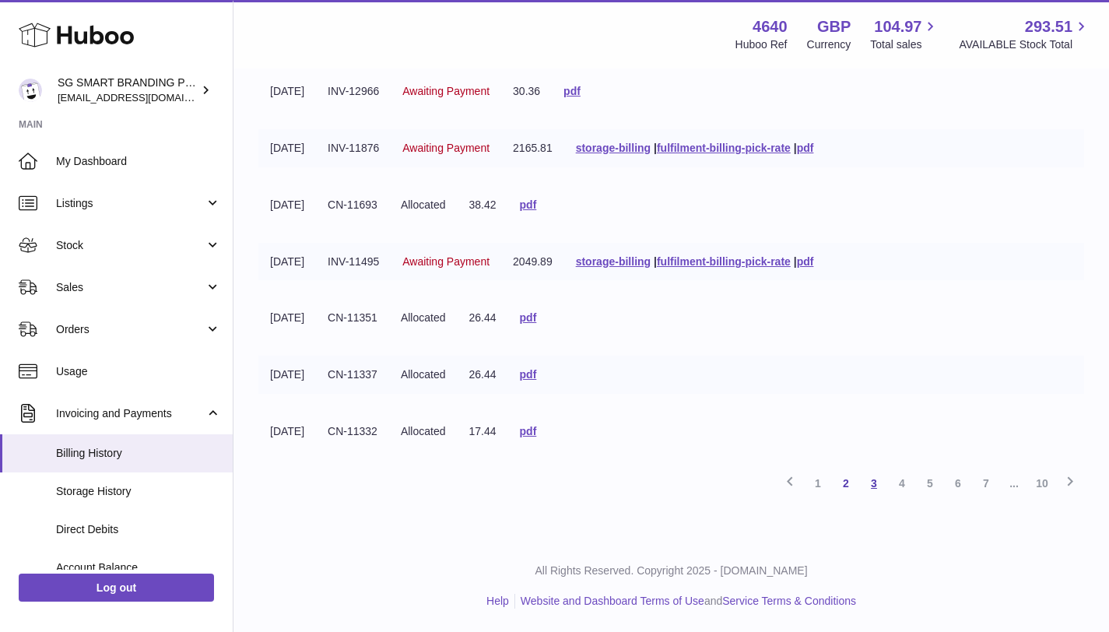
click at [874, 481] on link "3" at bounding box center [874, 483] width 28 height 28
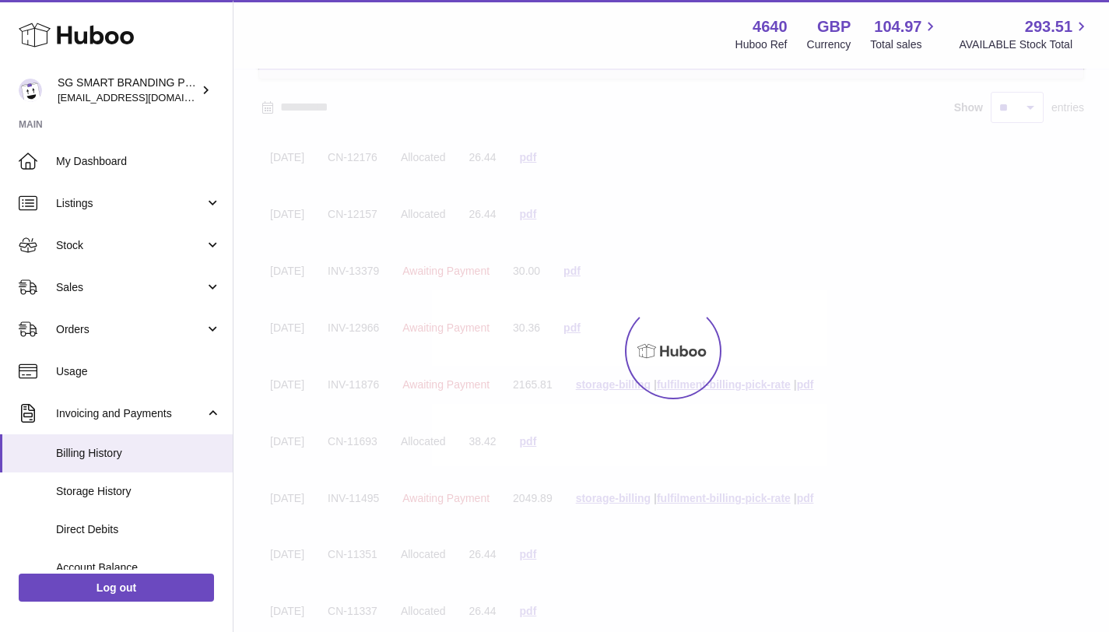
scroll to position [70, 0]
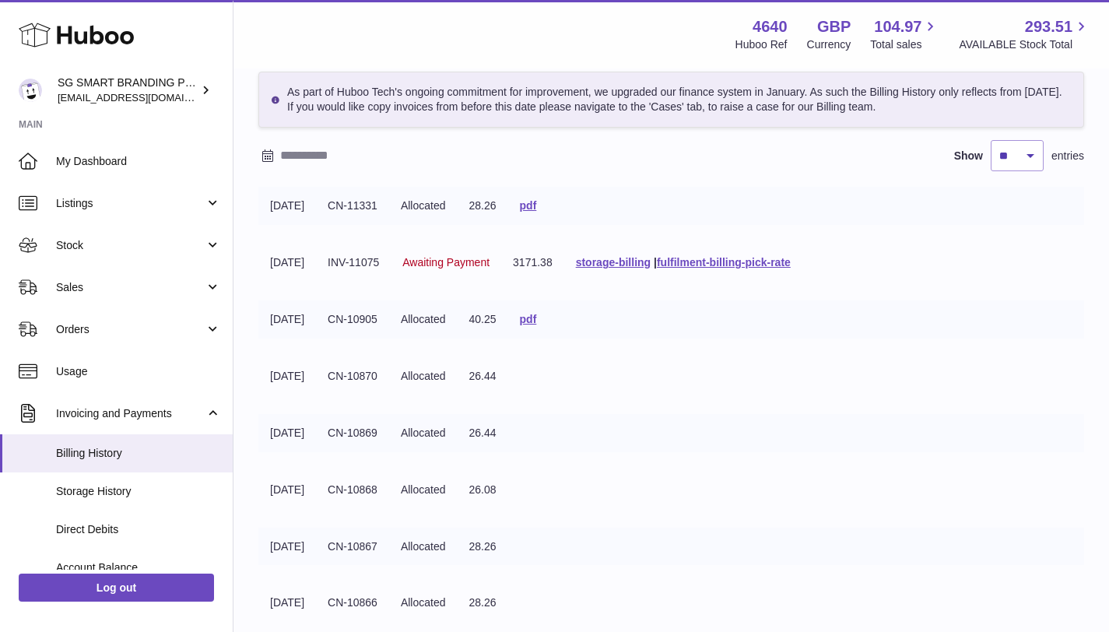
click at [373, 258] on td "INV-11075" at bounding box center [353, 263] width 75 height 38
copy tr "INV-11075"
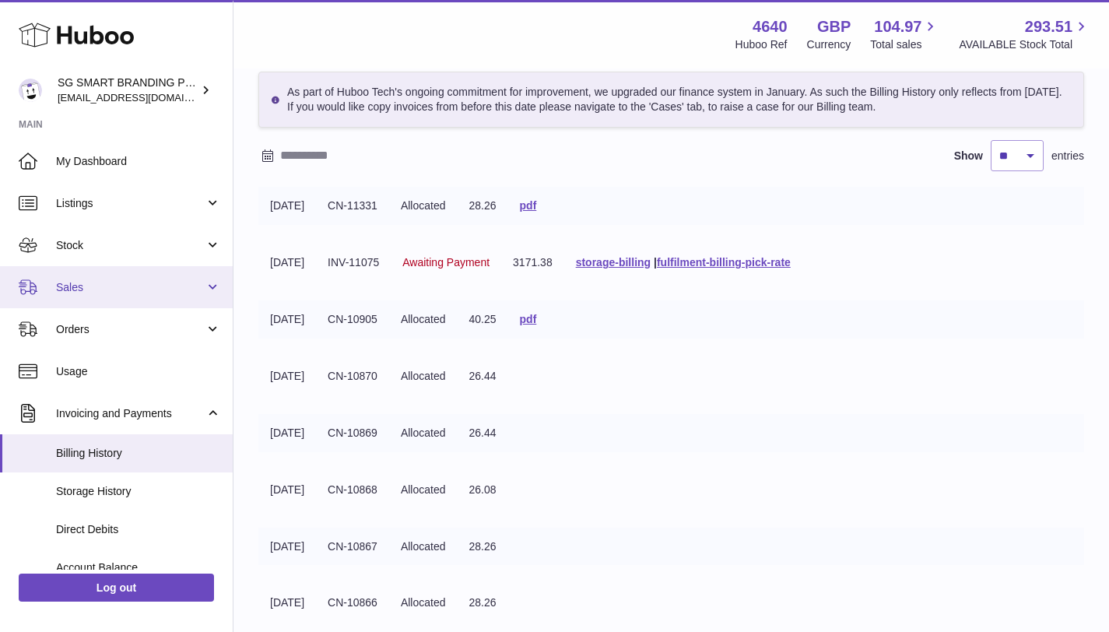
click at [97, 286] on span "Sales" at bounding box center [130, 287] width 149 height 15
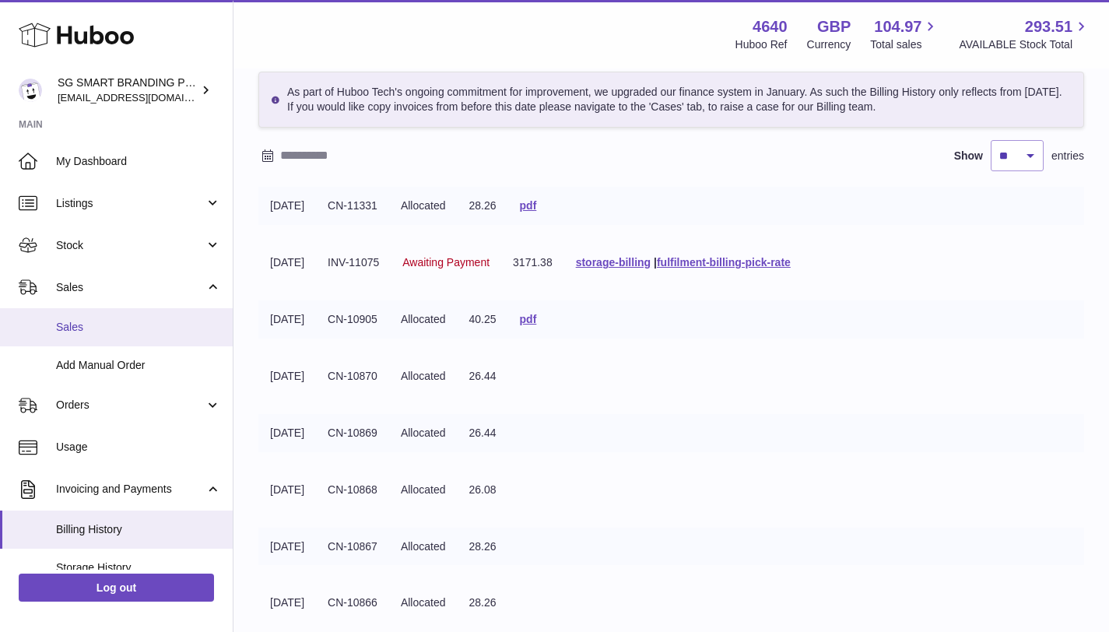
click at [94, 325] on span "Sales" at bounding box center [138, 327] width 165 height 15
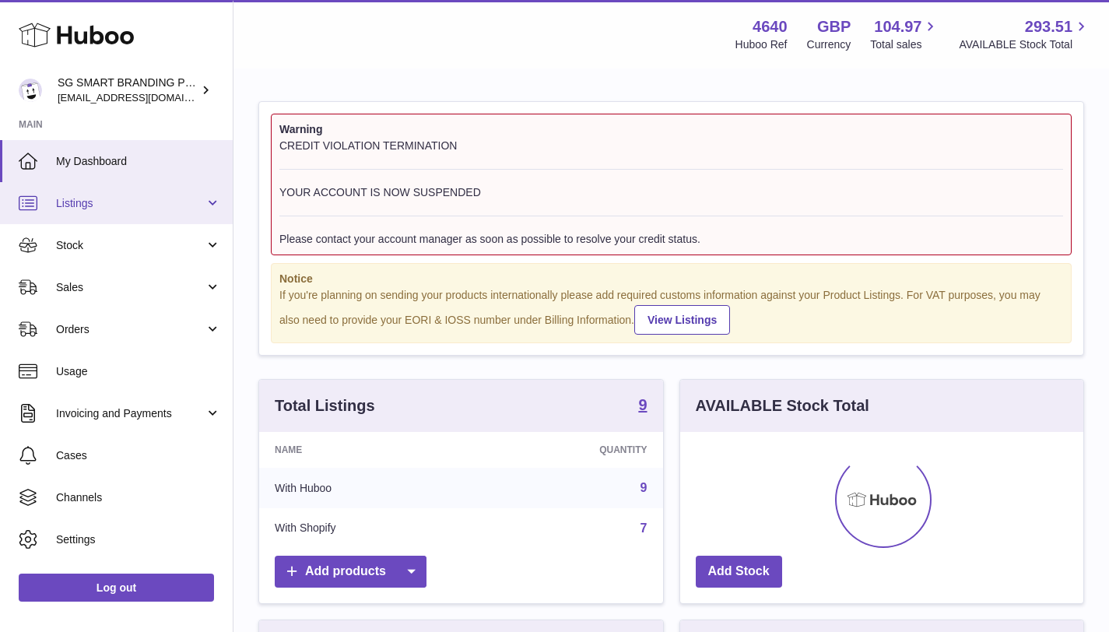
scroll to position [243, 403]
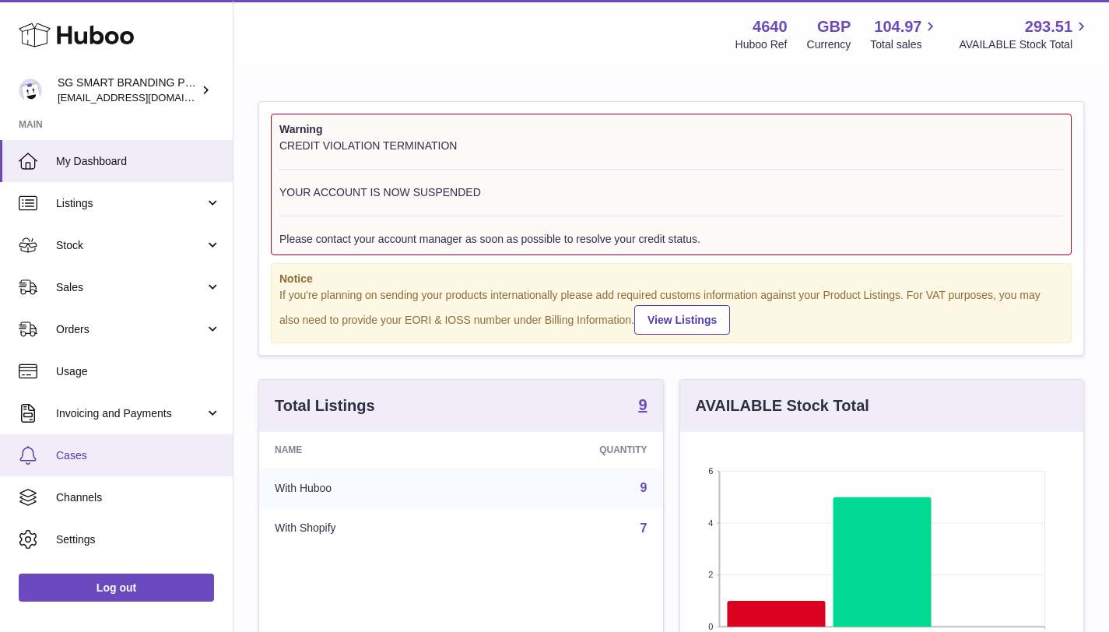
click at [83, 454] on span "Cases" at bounding box center [138, 455] width 165 height 15
